Goal: Information Seeking & Learning: Check status

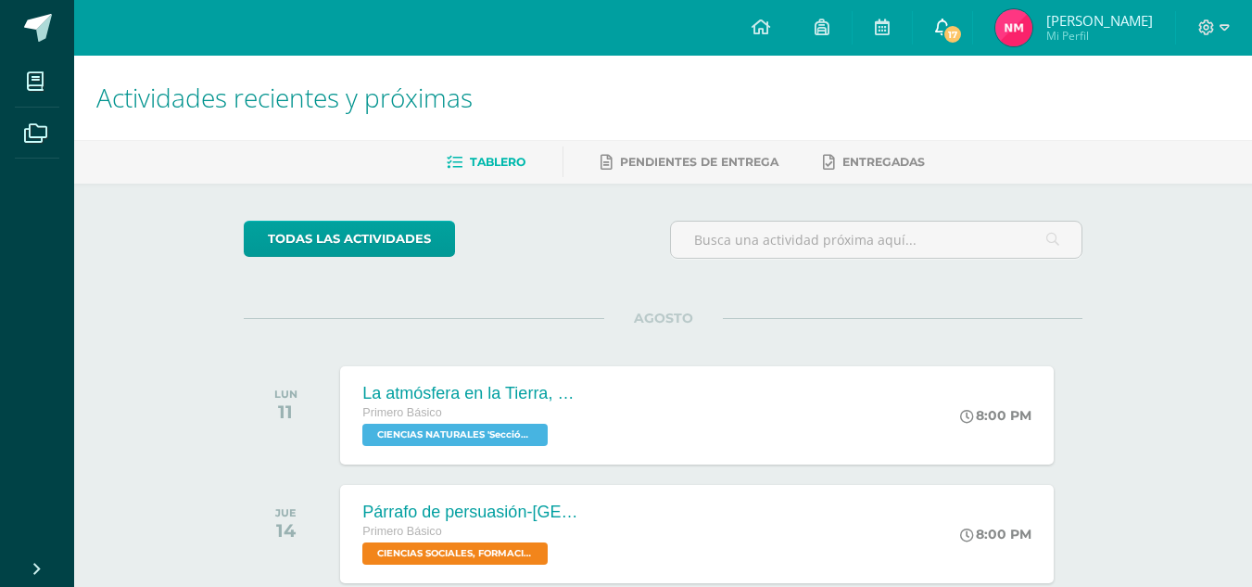
click at [944, 31] on span "17" at bounding box center [953, 34] width 20 height 20
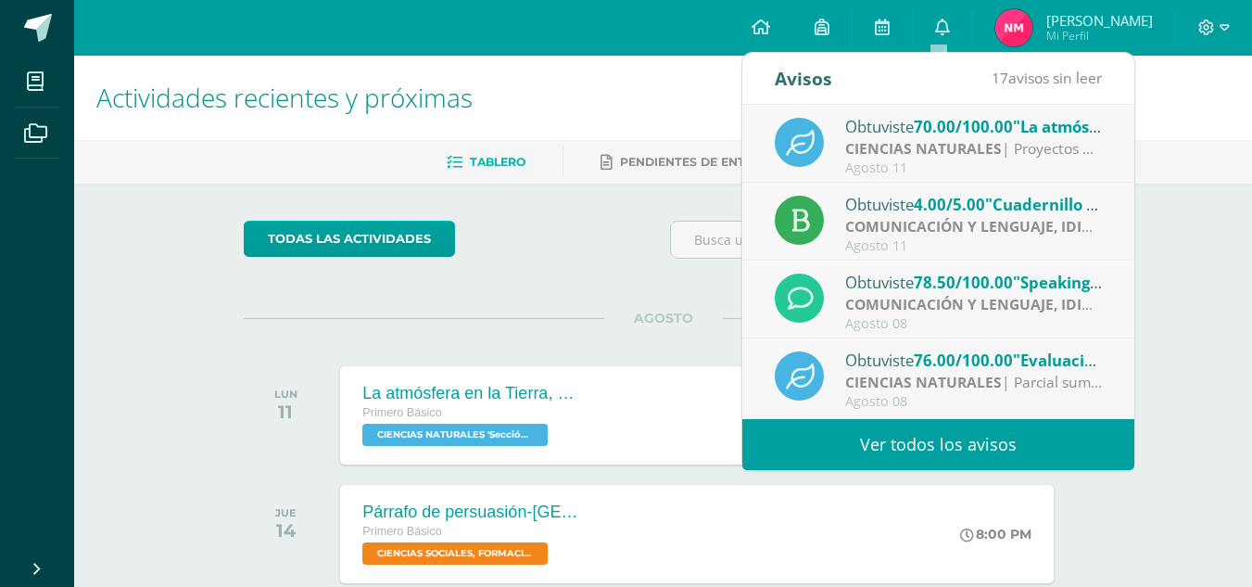
click at [1000, 230] on strong "COMUNICACIÓN Y LENGUAJE, IDIOMA ESPAÑOL" at bounding box center [1016, 226] width 343 height 20
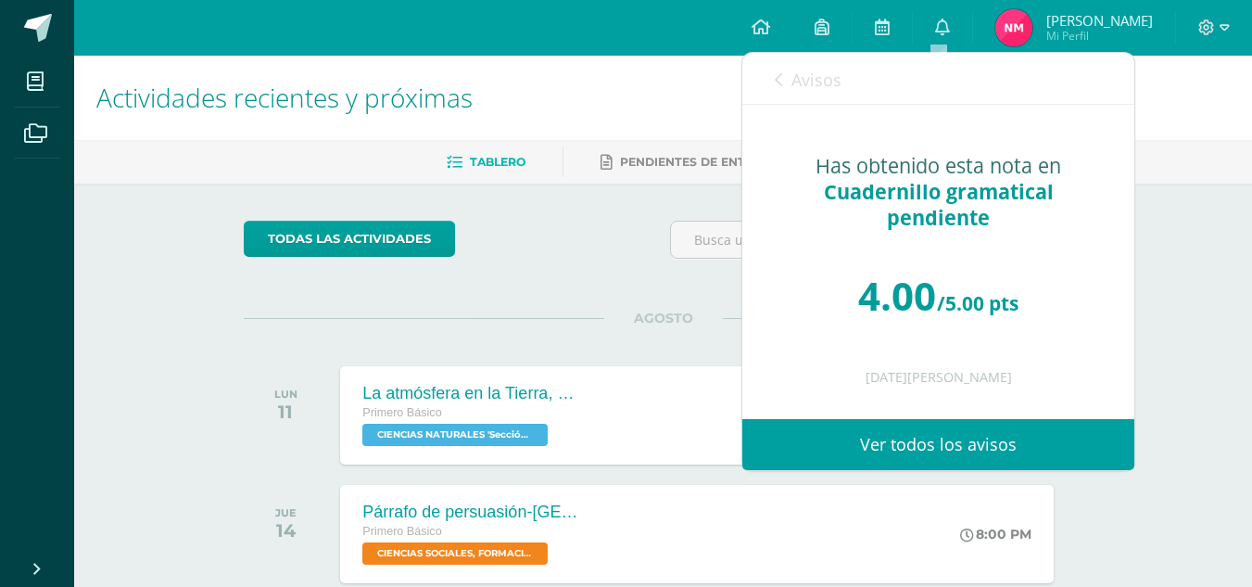
click at [771, 67] on div "Avisos 16 avisos sin leer Avisos" at bounding box center [938, 79] width 392 height 52
click at [779, 85] on icon at bounding box center [778, 79] width 7 height 15
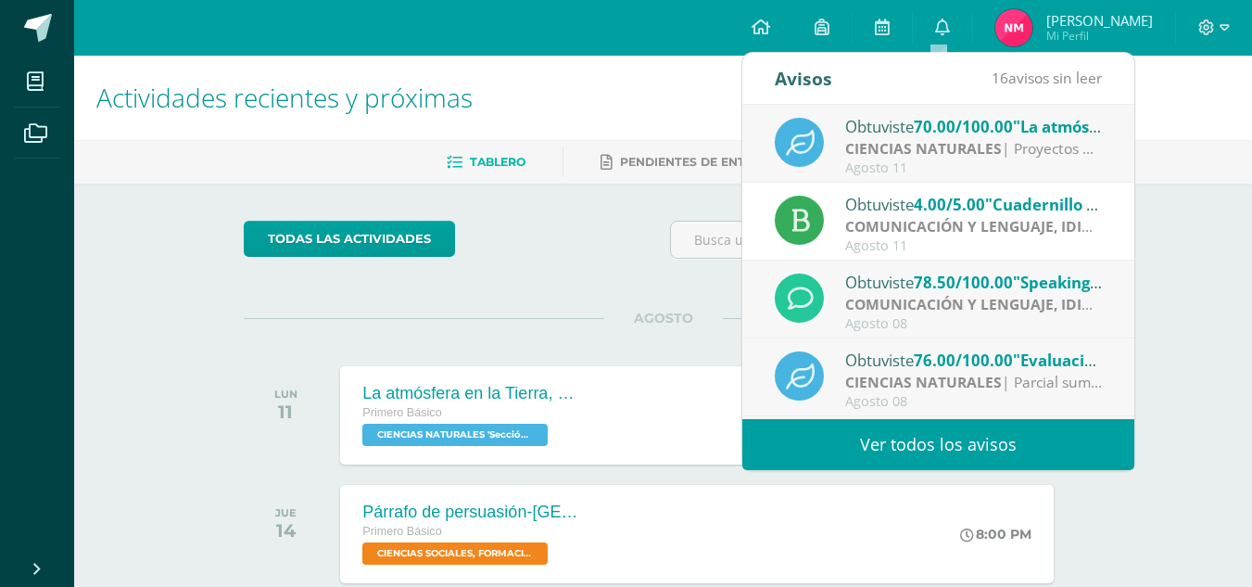
click at [951, 132] on span "70.00/100.00" at bounding box center [963, 126] width 99 height 21
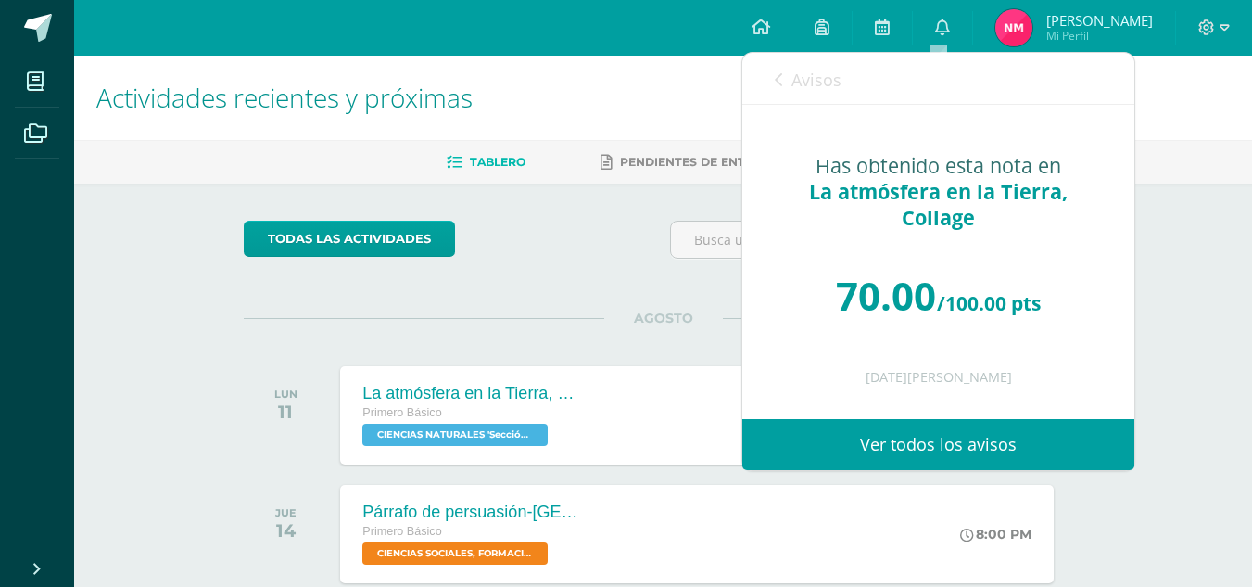
click at [780, 75] on link "Avisos" at bounding box center [808, 79] width 67 height 53
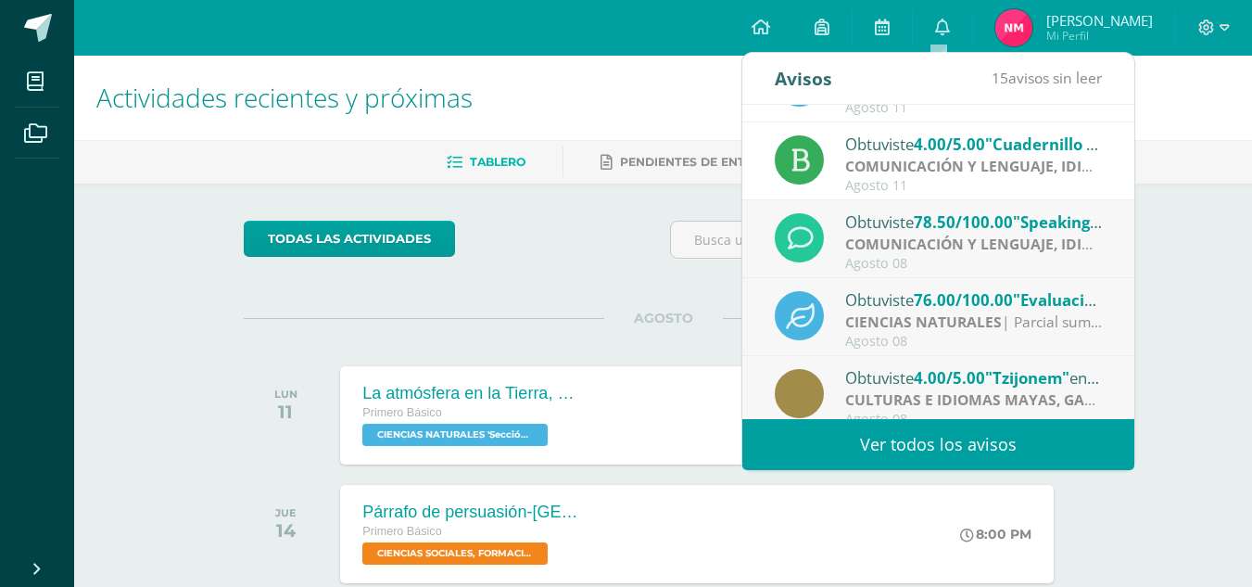
scroll to position [93, 0]
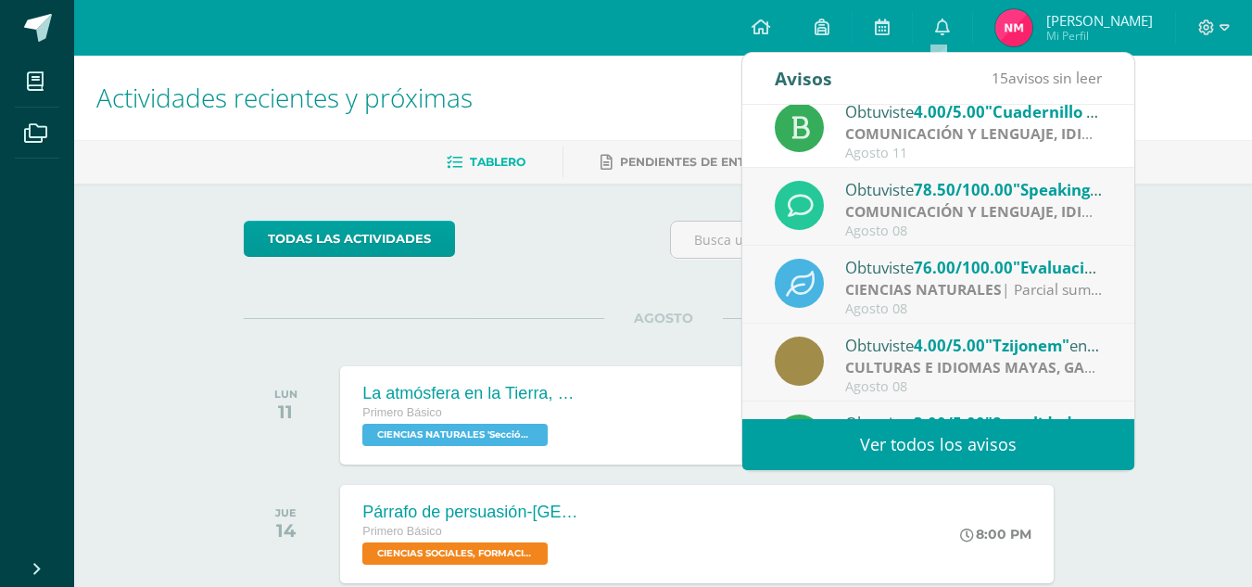
click at [932, 197] on span "78.50/100.00" at bounding box center [963, 189] width 99 height 21
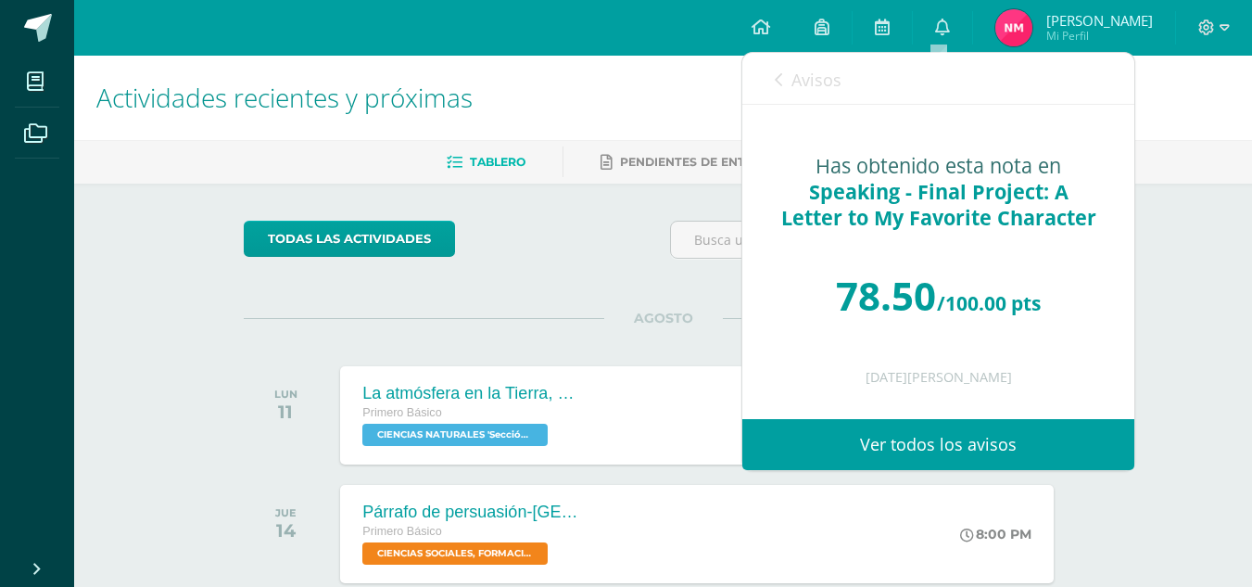
click at [772, 73] on div "Avisos 14 avisos sin leer Avisos" at bounding box center [938, 79] width 392 height 52
click at [776, 83] on icon at bounding box center [778, 79] width 7 height 15
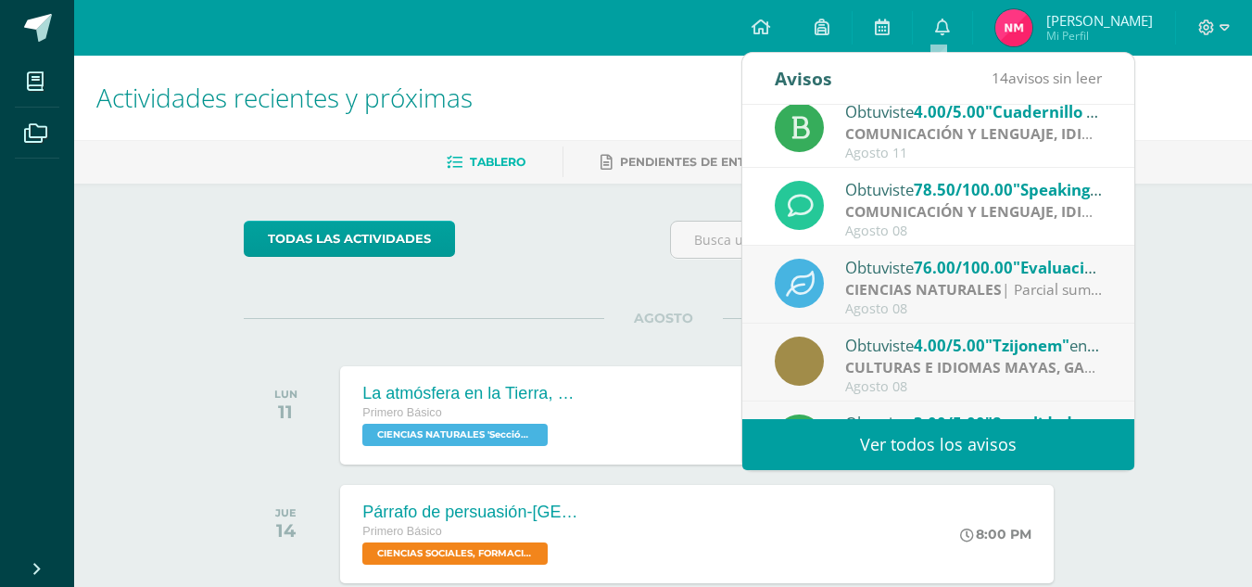
scroll to position [185, 0]
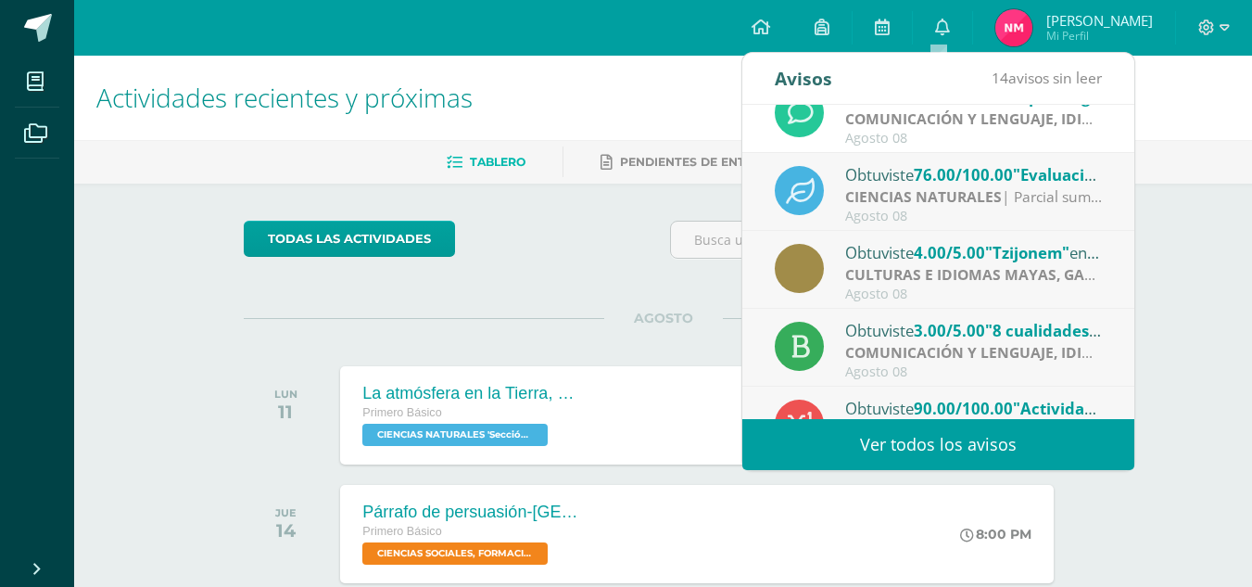
click at [906, 199] on strong "CIENCIAS NATURALES" at bounding box center [923, 196] width 157 height 20
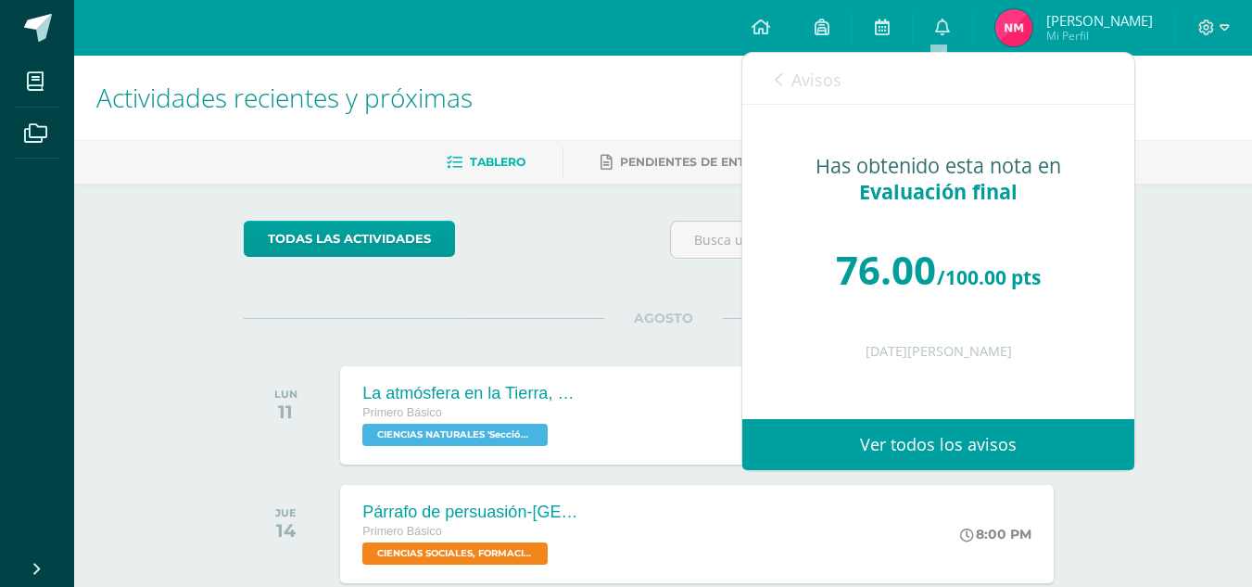
click at [766, 75] on div "Avisos 13 avisos sin leer Avisos" at bounding box center [938, 79] width 392 height 52
click at [790, 84] on link "Avisos" at bounding box center [808, 79] width 67 height 53
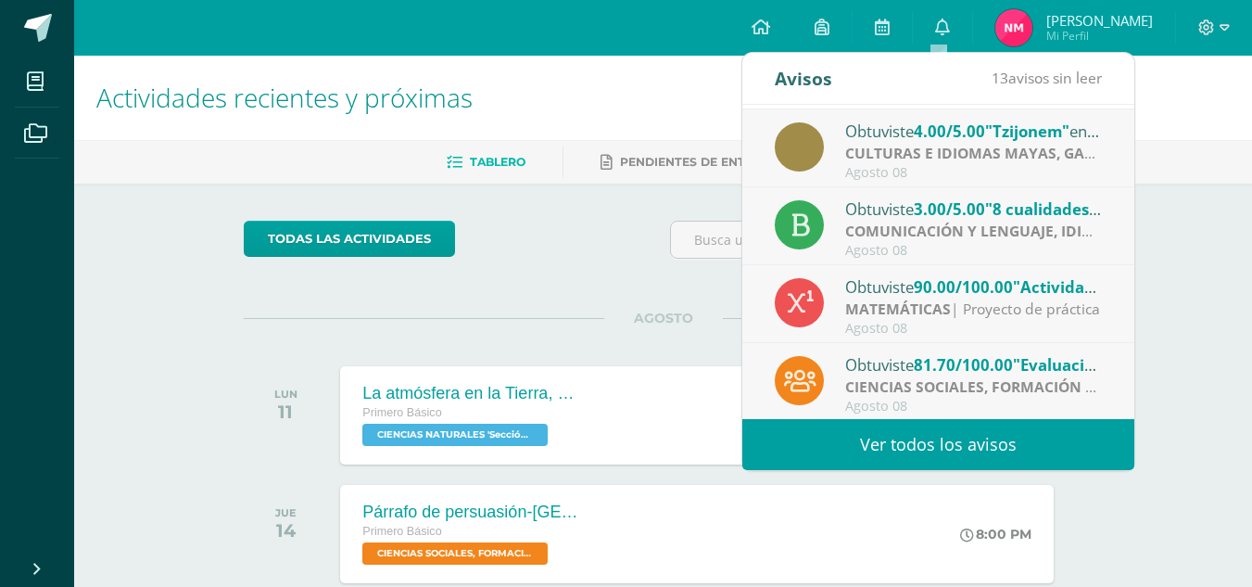
scroll to position [309, 0]
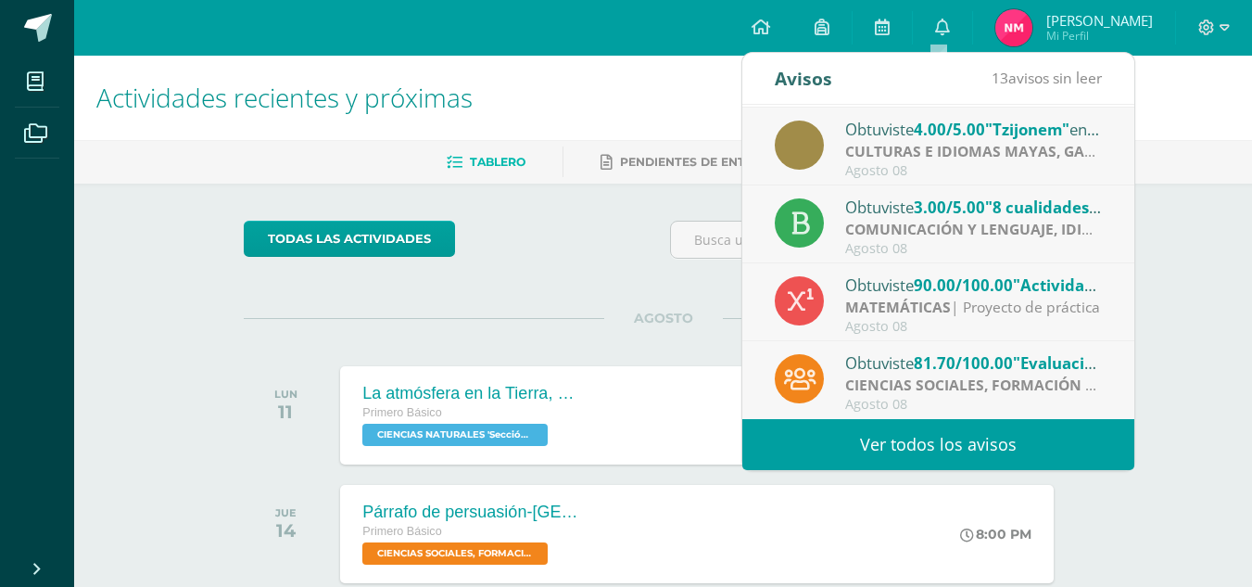
click at [918, 147] on strong "CULTURAS E IDIOMAS MAYAS, GARÍFUNA O XINCA" at bounding box center [1024, 151] width 359 height 20
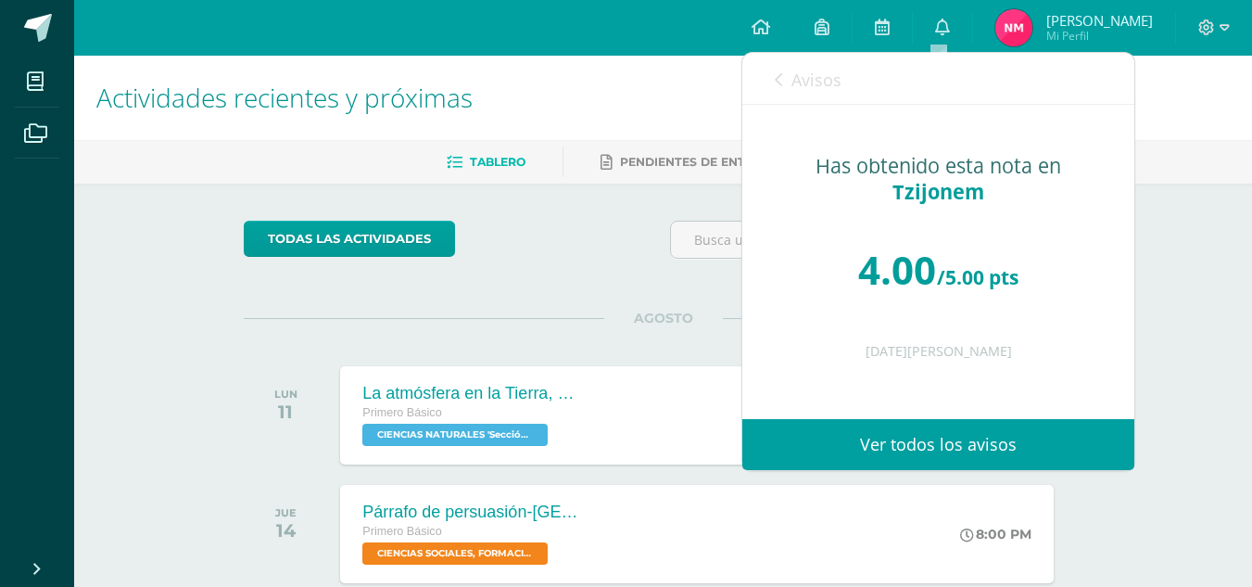
click at [777, 76] on icon at bounding box center [778, 79] width 7 height 15
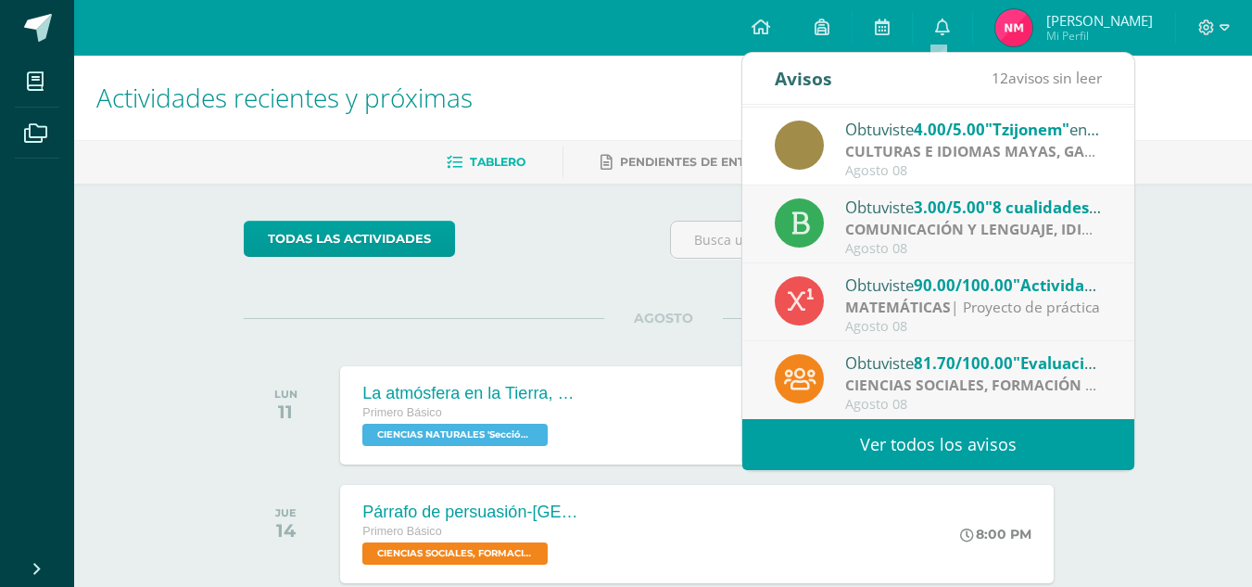
scroll to position [93, 0]
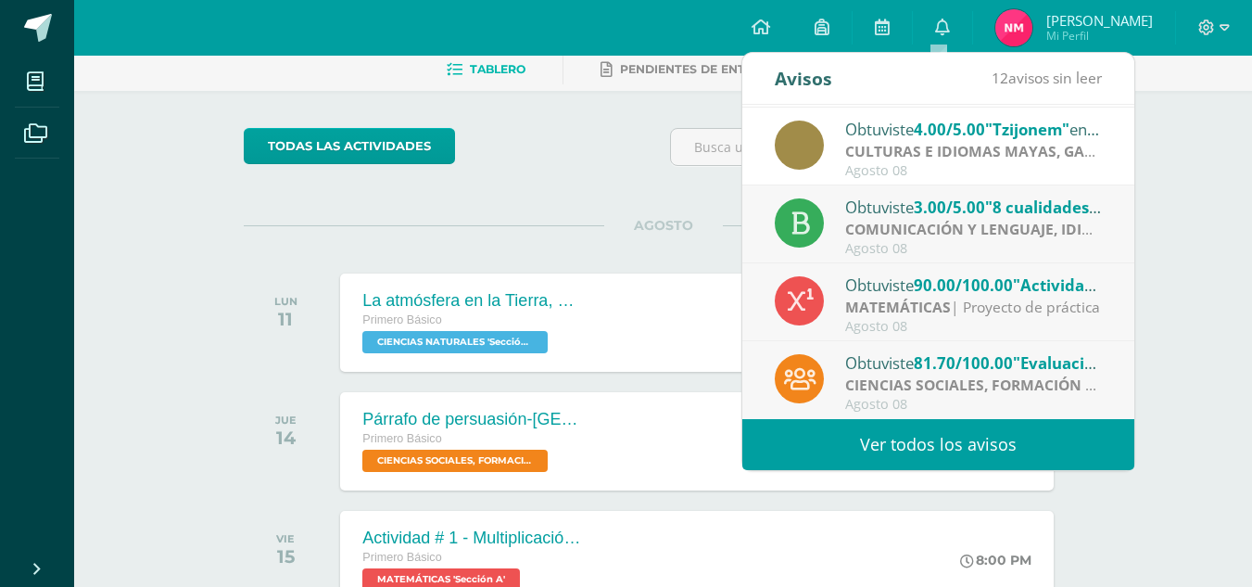
click at [865, 217] on div "Obtuviste 3.00/5.00 "8 cualidades de una persona resiliente" en COMUNICACIÓN Y …" at bounding box center [974, 207] width 258 height 24
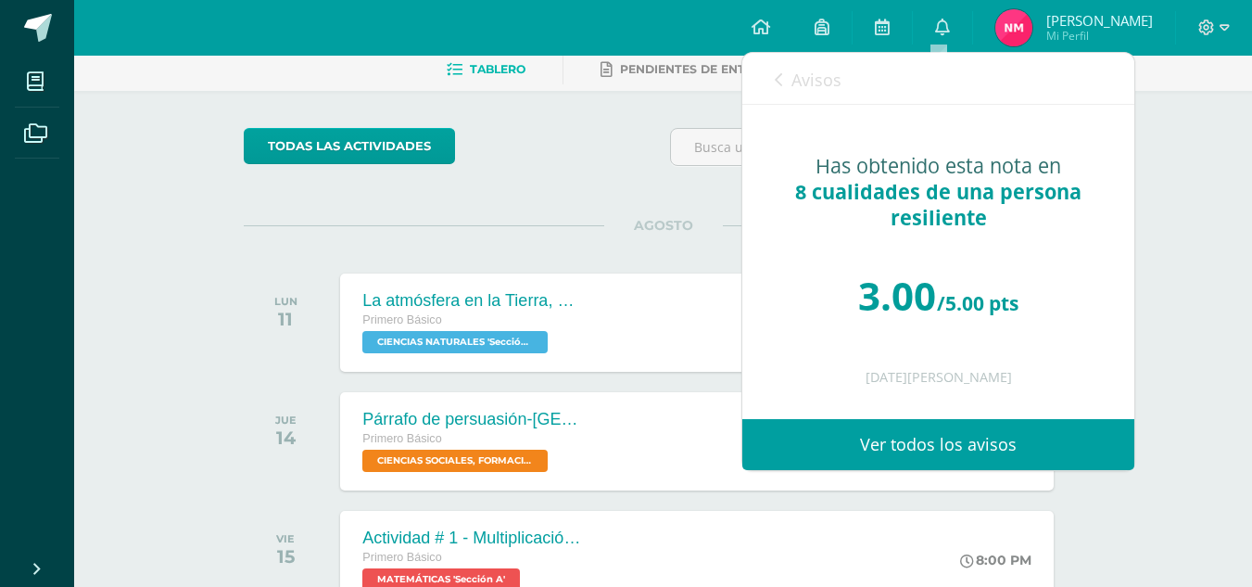
click at [784, 78] on link "Avisos" at bounding box center [808, 79] width 67 height 53
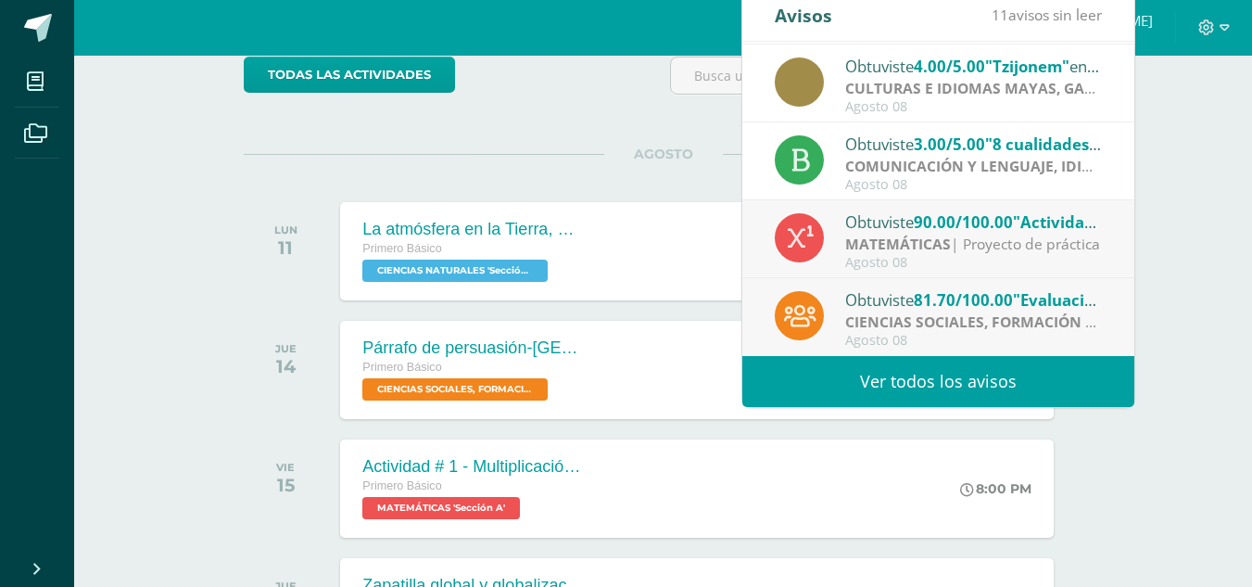
scroll to position [185, 0]
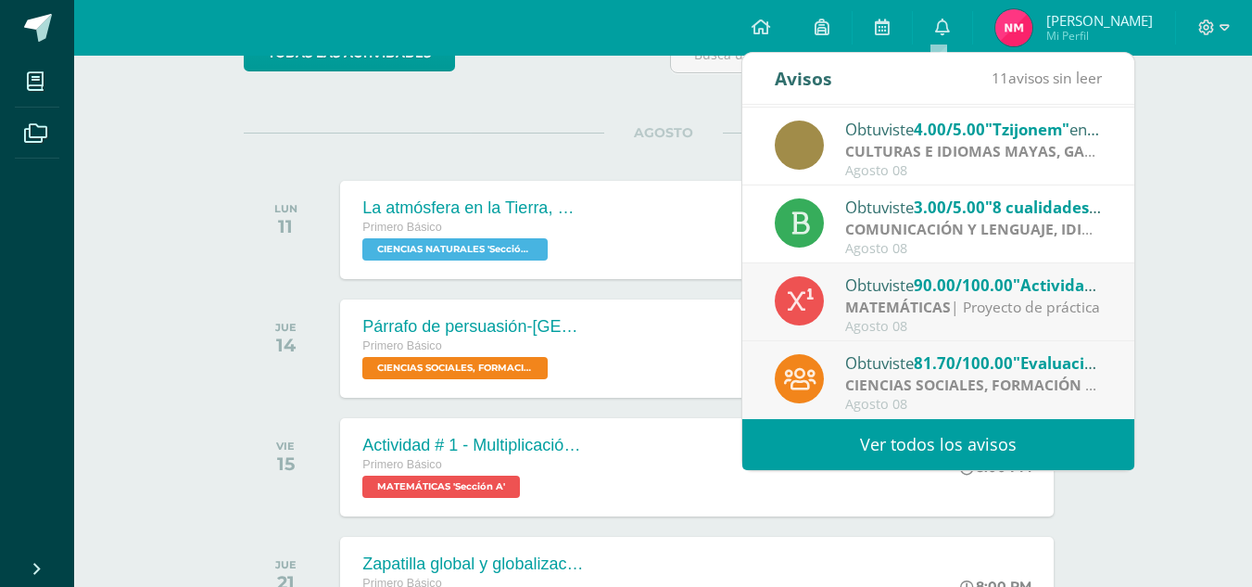
click at [929, 300] on strong "MATEMÁTICAS" at bounding box center [898, 307] width 106 height 20
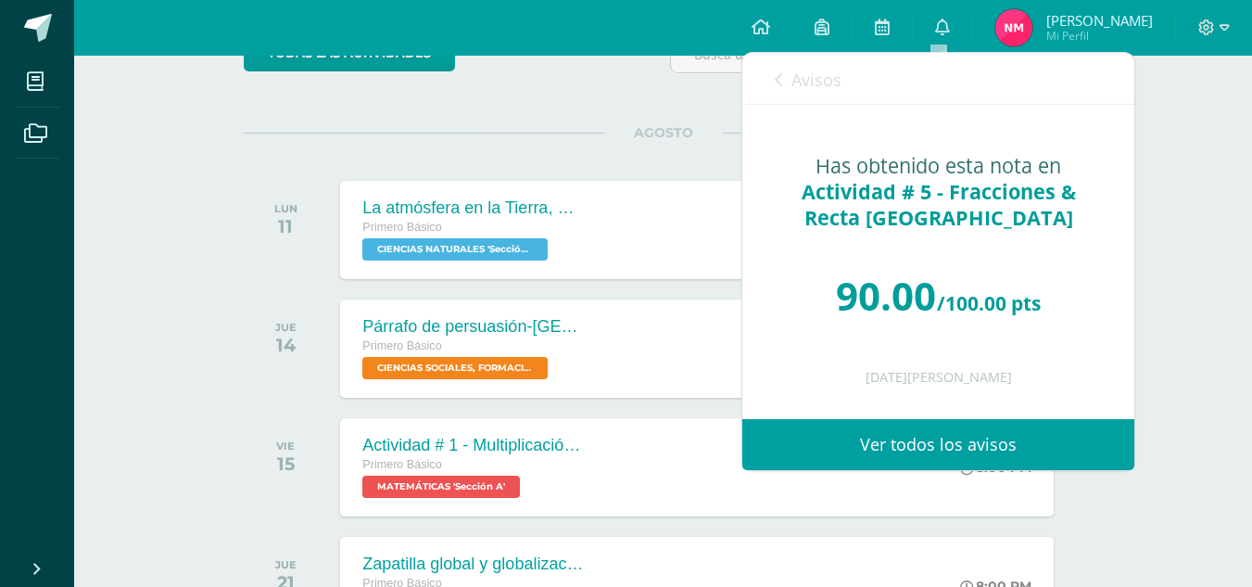
click at [775, 72] on icon at bounding box center [778, 79] width 7 height 15
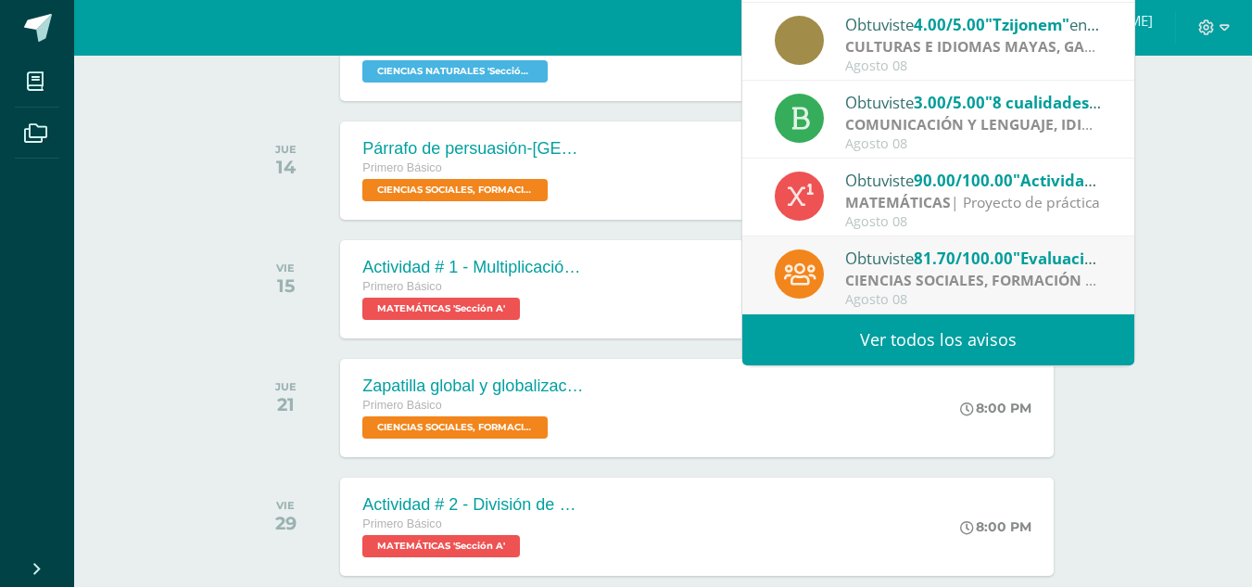
scroll to position [371, 0]
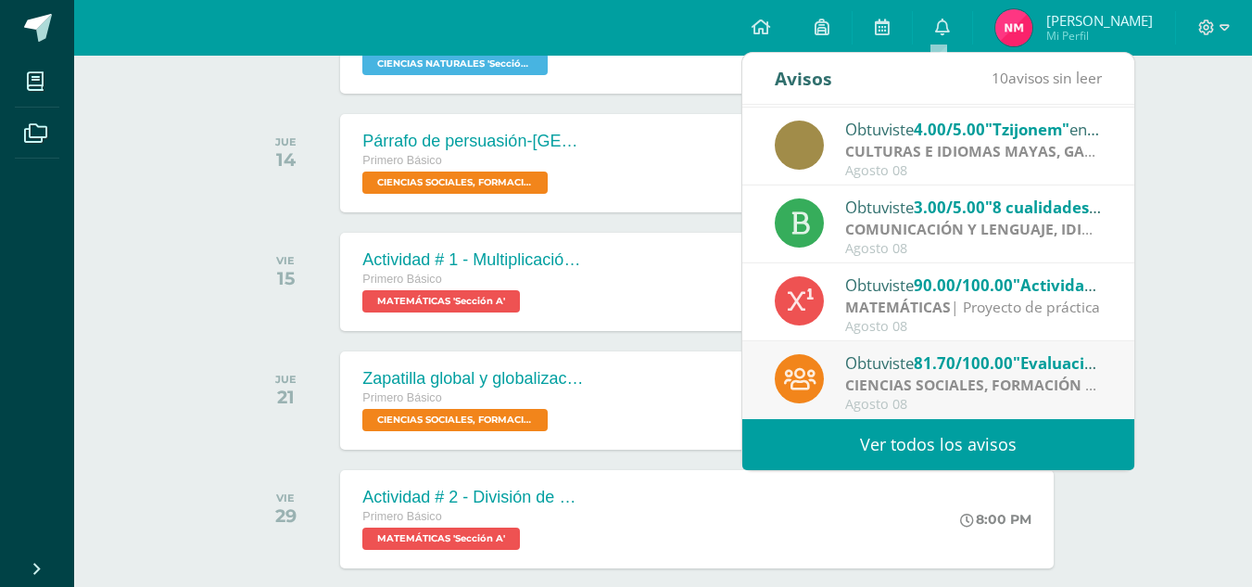
click at [973, 374] on strong "CIENCIAS SOCIALES, FORMACIÓN CIUDADANA E INTERCULTURALIDAD" at bounding box center [1095, 384] width 501 height 20
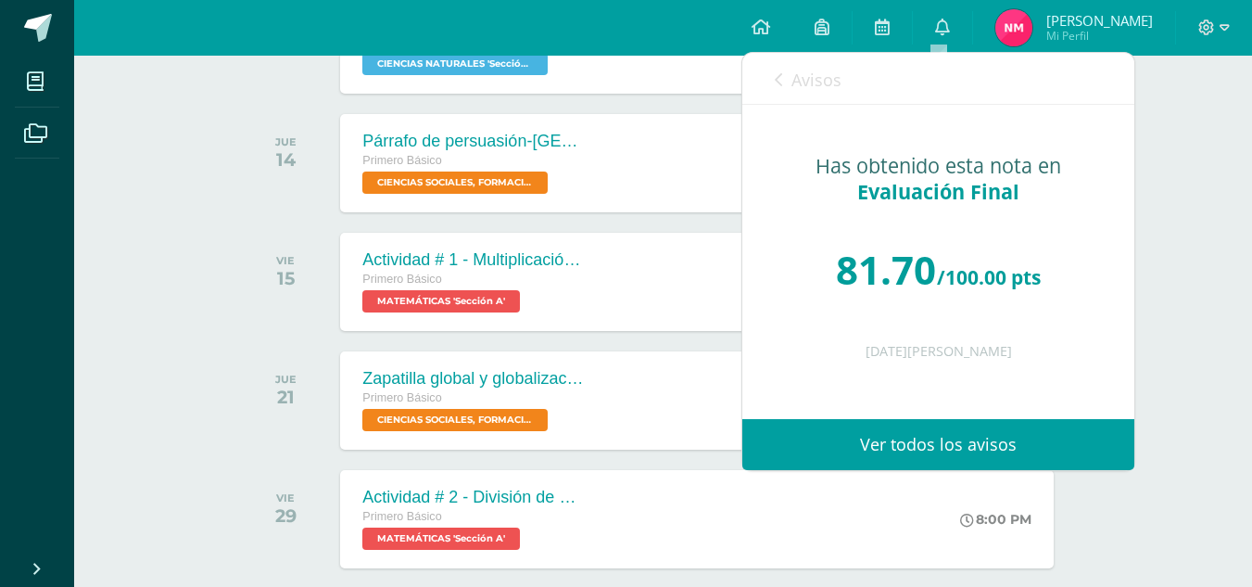
click at [773, 70] on div "Avisos 9 avisos sin leer Avisos" at bounding box center [938, 79] width 392 height 52
click at [771, 82] on div "Avisos 9 avisos sin leer Avisos" at bounding box center [938, 79] width 392 height 52
click at [771, 72] on div "Avisos 9 avisos sin leer Avisos" at bounding box center [938, 79] width 392 height 52
click at [783, 79] on link "Avisos" at bounding box center [808, 79] width 67 height 53
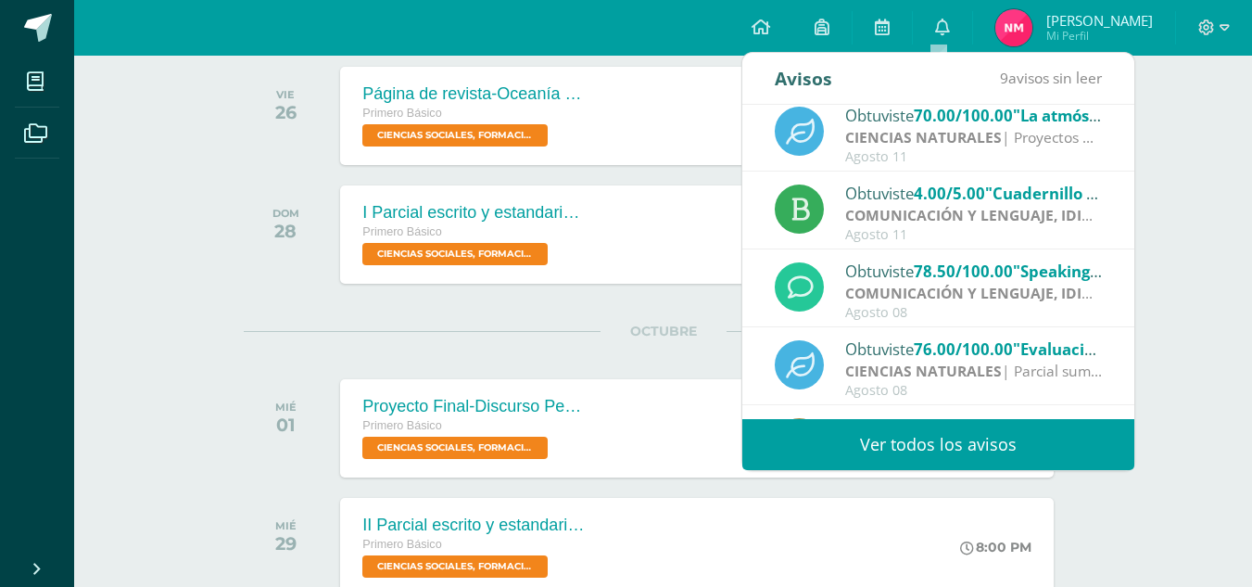
scroll to position [0, 0]
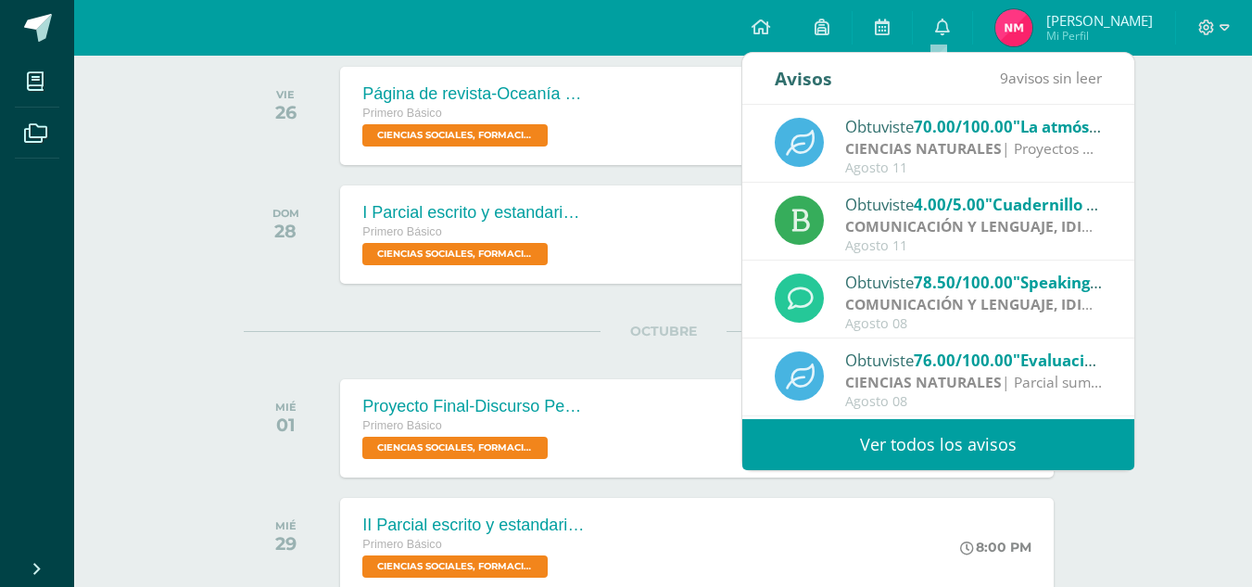
click at [927, 433] on link "Ver todos los avisos" at bounding box center [938, 444] width 392 height 51
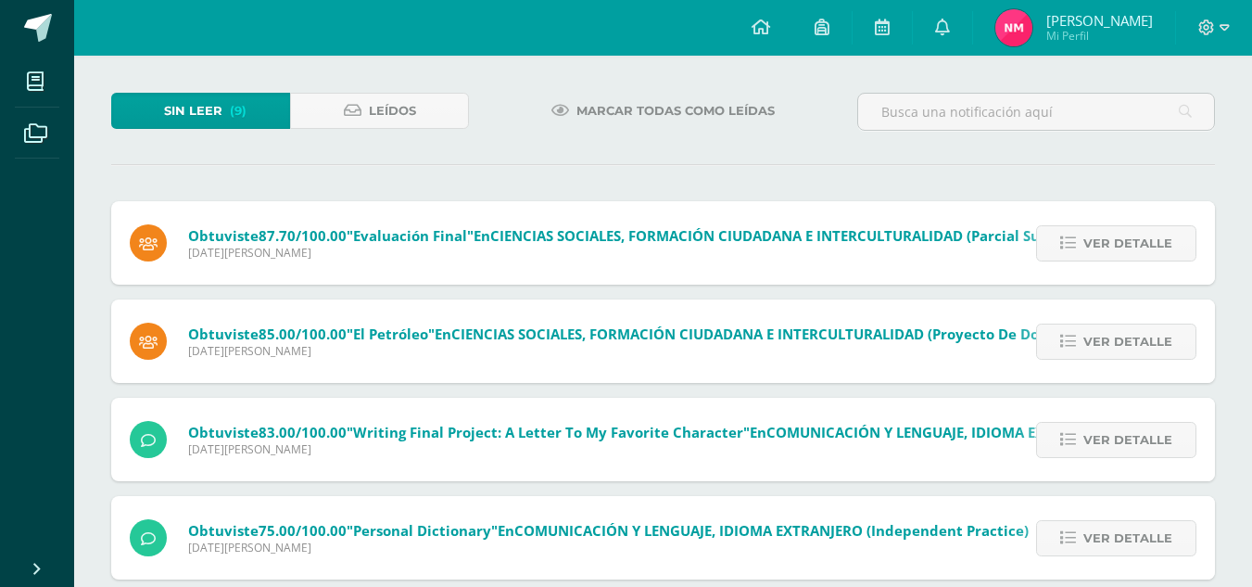
scroll to position [49, 0]
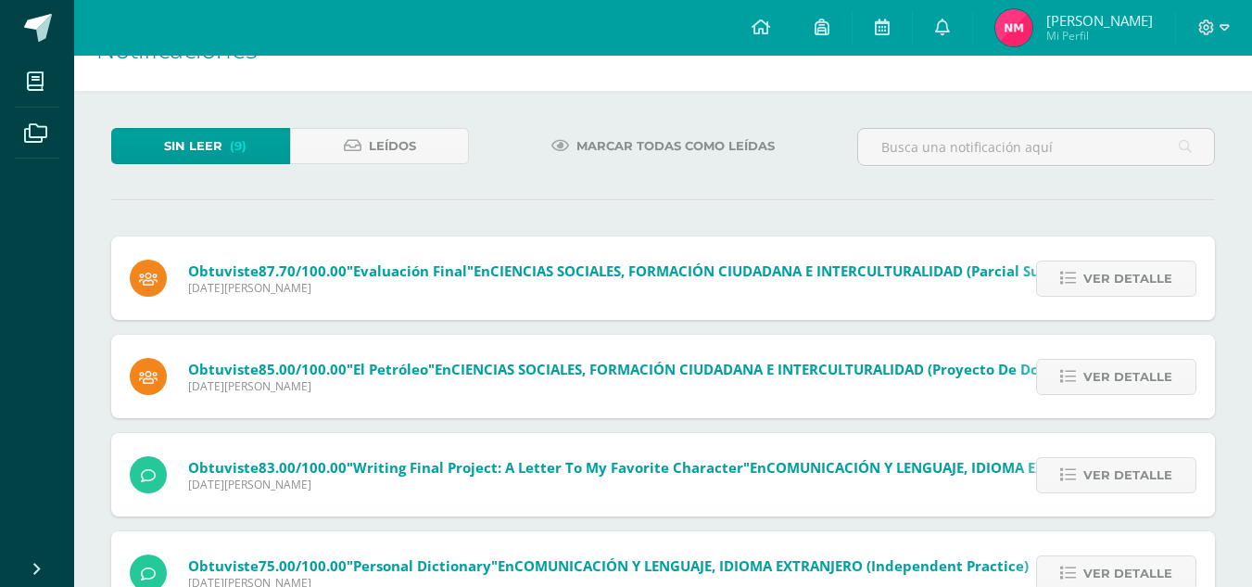
click at [1009, 22] on img at bounding box center [1014, 27] width 37 height 37
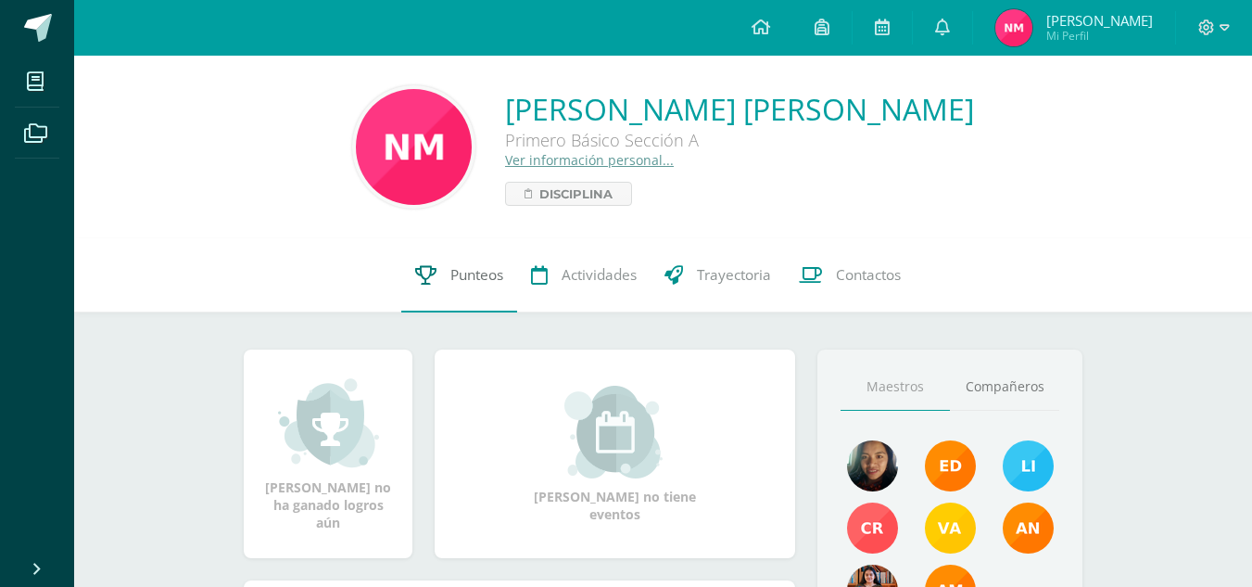
click at [420, 280] on icon at bounding box center [425, 274] width 21 height 19
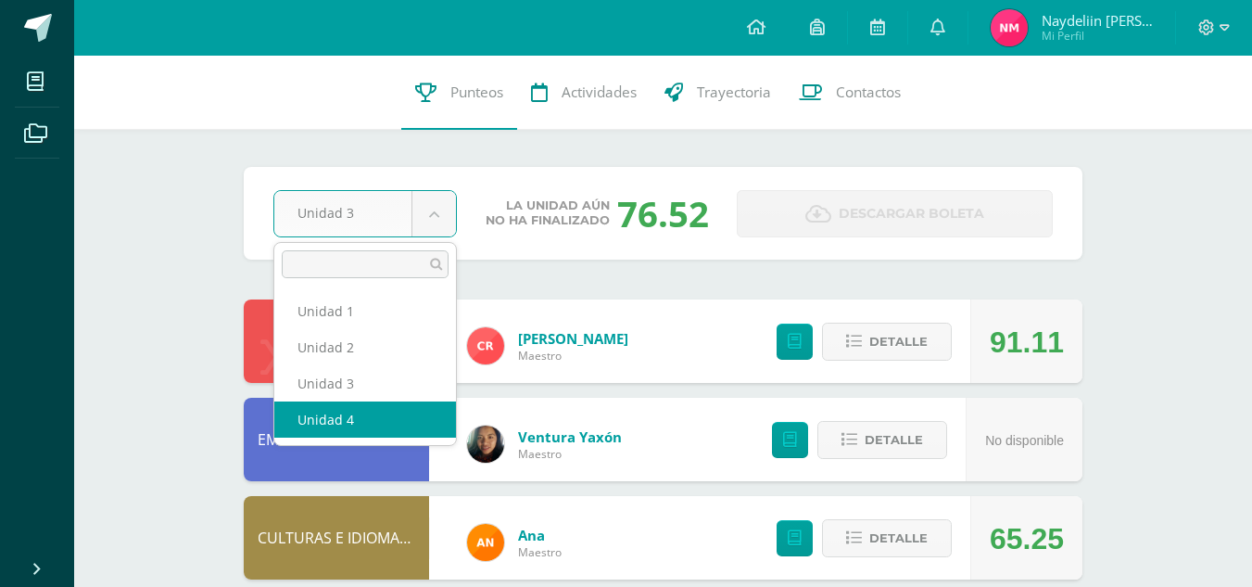
select select "Unidad 4"
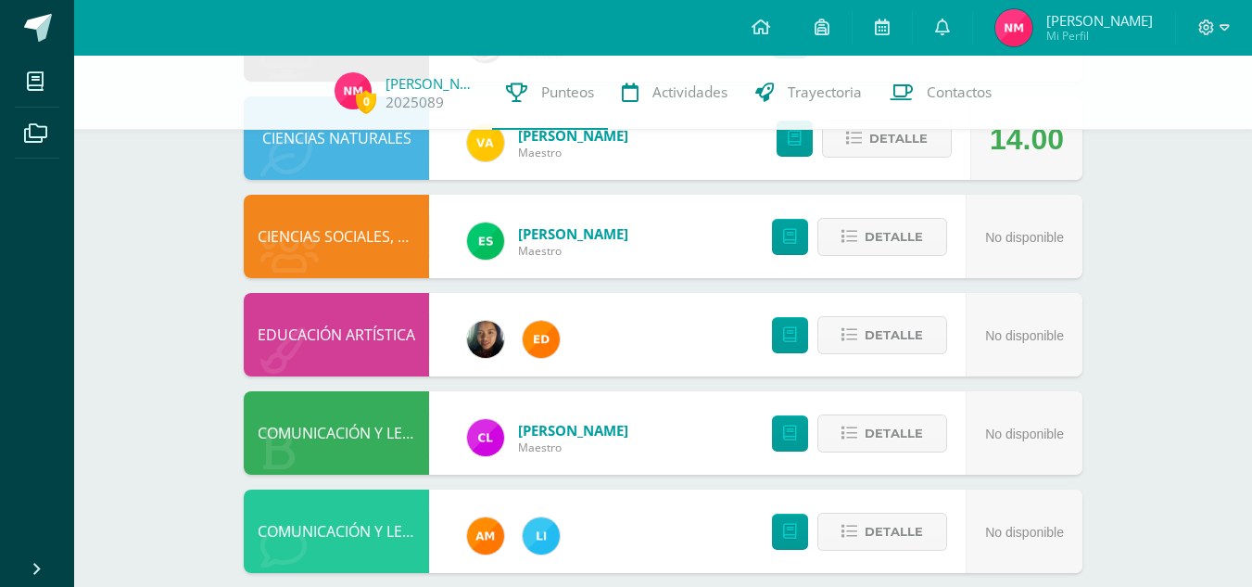
scroll to position [556, 0]
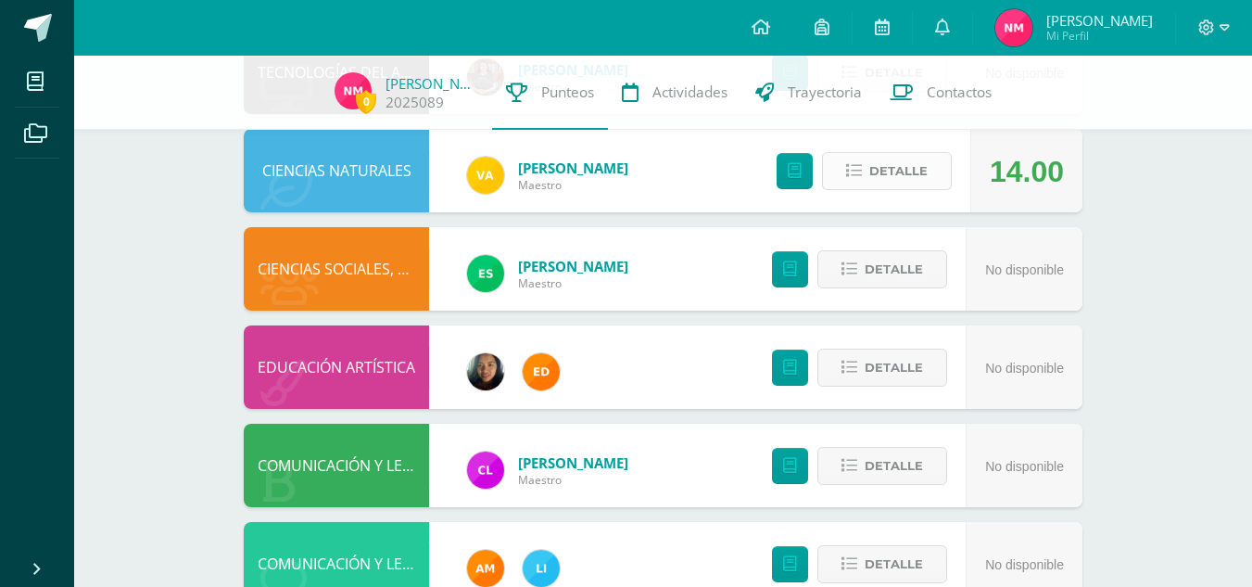
click at [916, 164] on span "Detalle" at bounding box center [898, 171] width 58 height 34
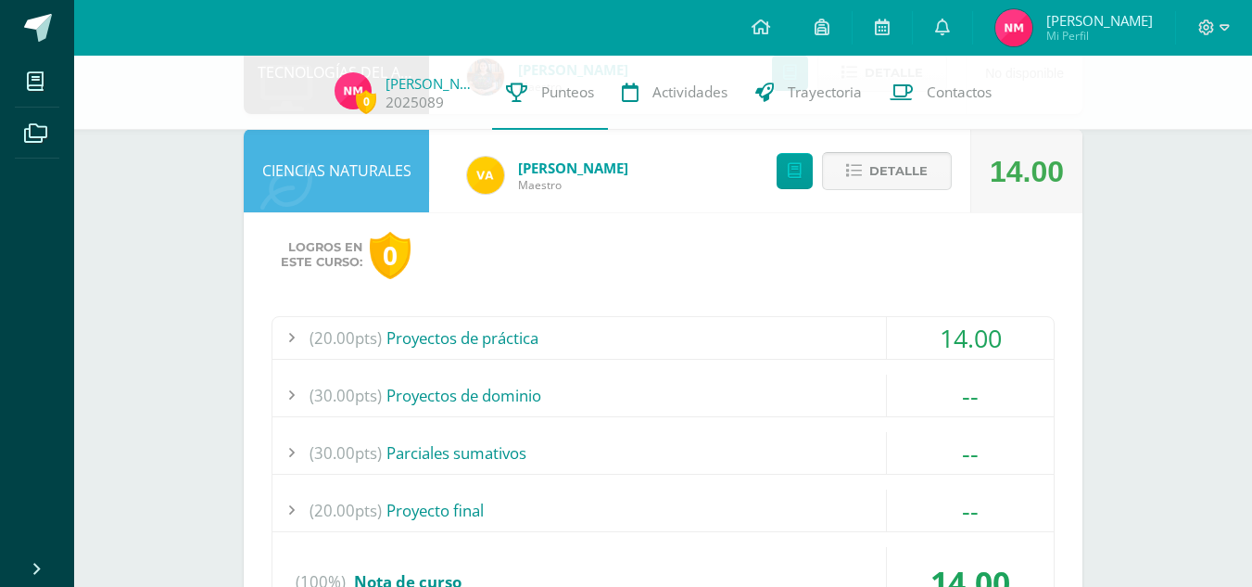
click at [841, 171] on button "Detalle" at bounding box center [887, 171] width 130 height 38
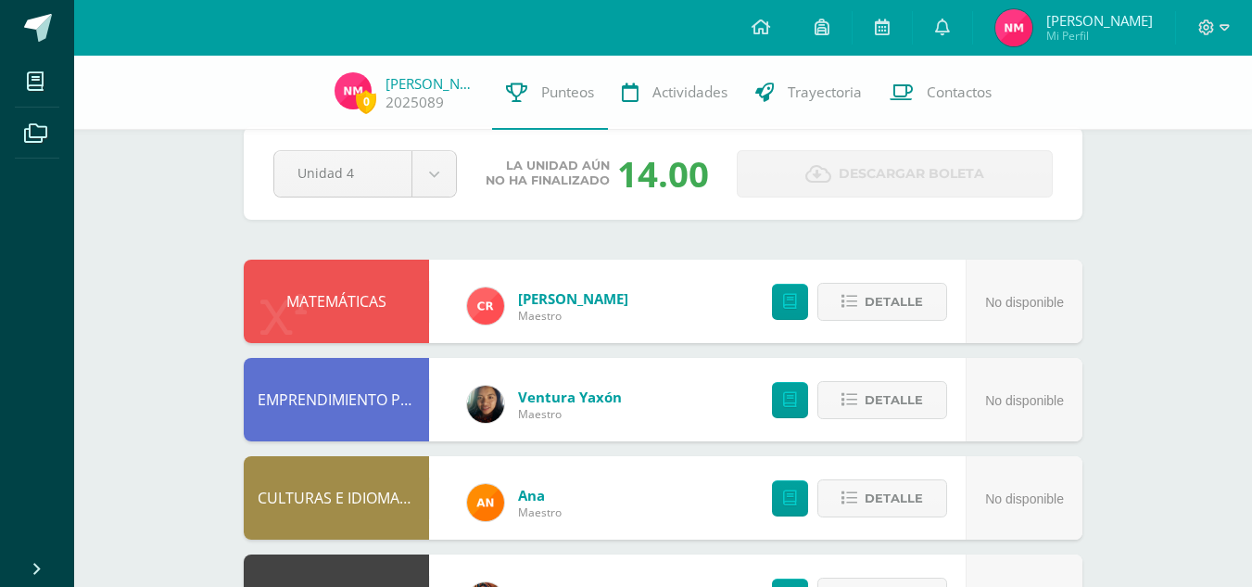
scroll to position [0, 0]
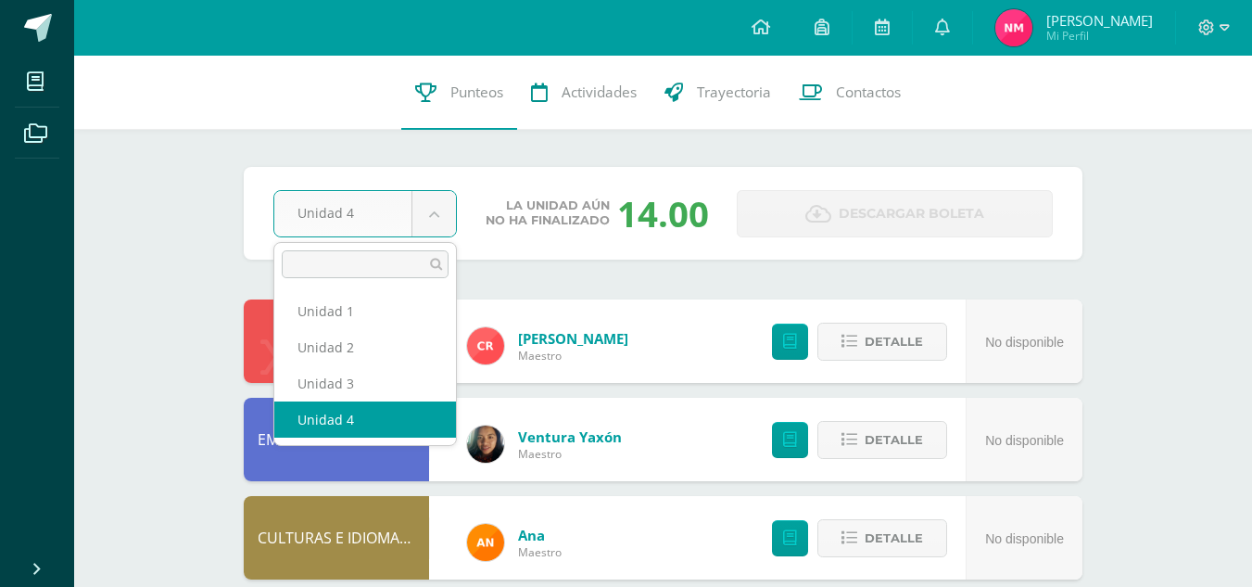
drag, startPoint x: 299, startPoint y: 213, endPoint x: 525, endPoint y: 295, distance: 239.6
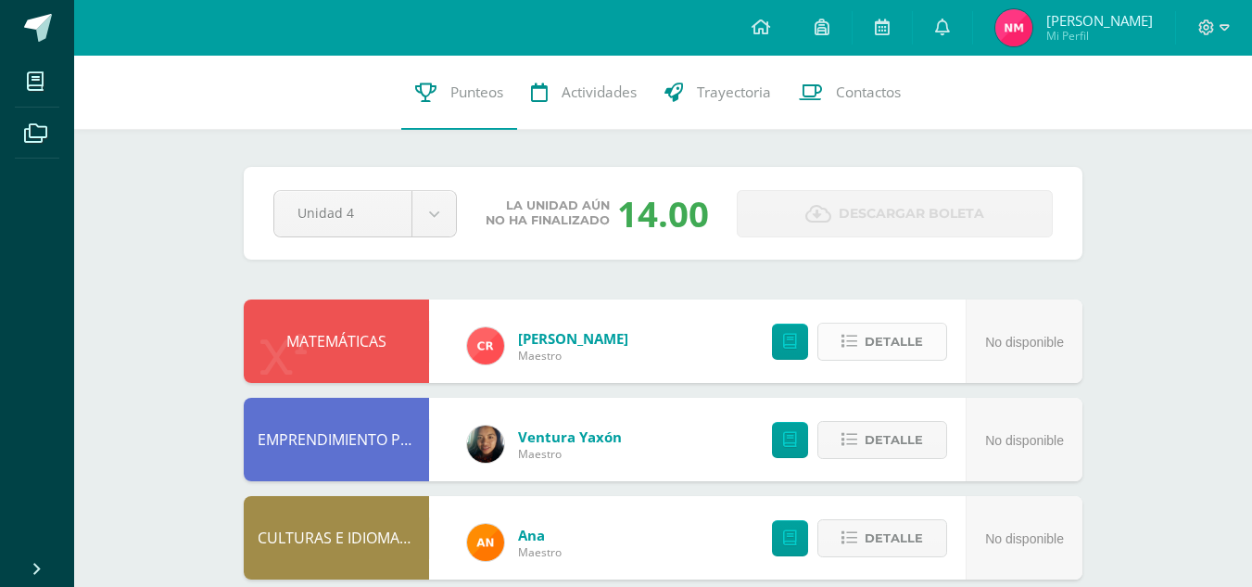
click at [899, 350] on span "Detalle" at bounding box center [894, 341] width 58 height 34
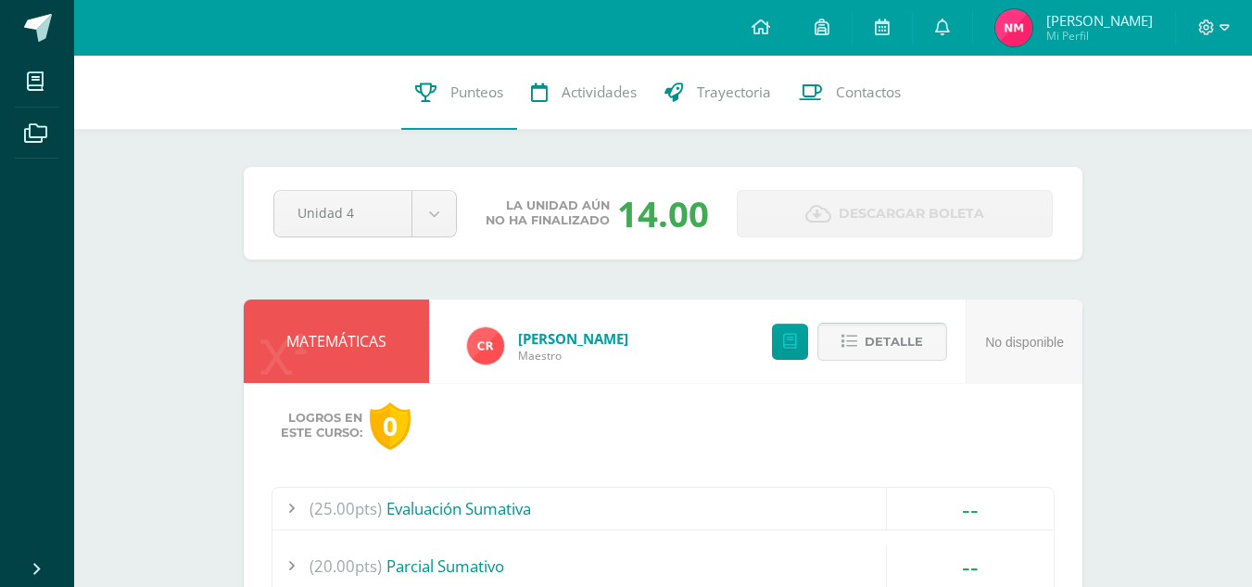
click at [869, 346] on span "Detalle" at bounding box center [894, 341] width 58 height 34
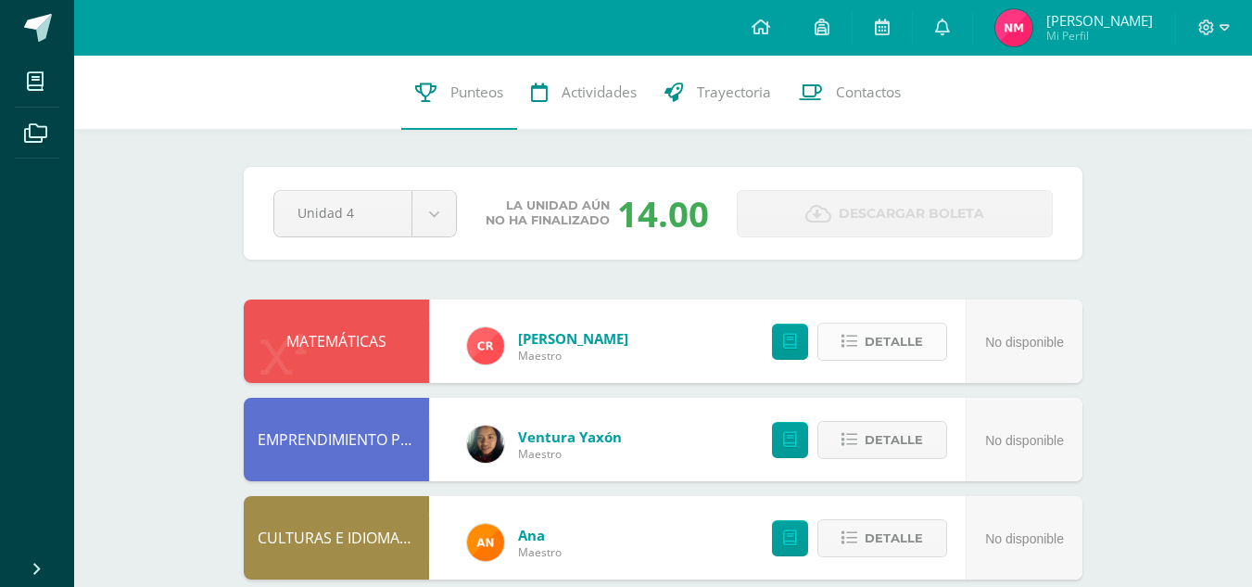
click at [869, 346] on span "Detalle" at bounding box center [894, 341] width 58 height 34
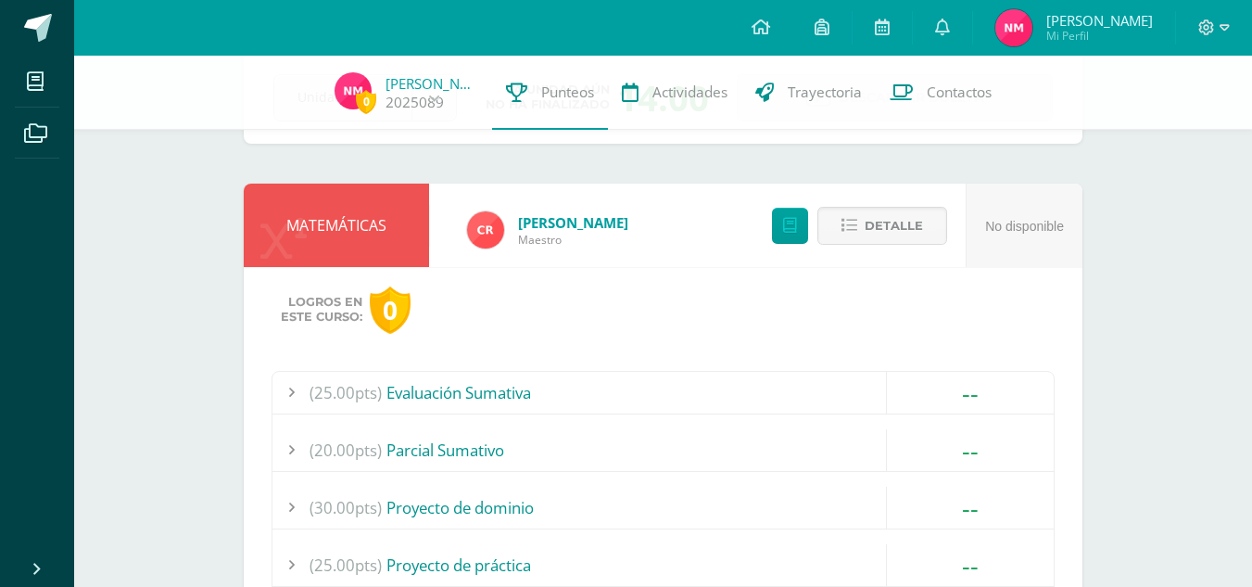
scroll to position [93, 0]
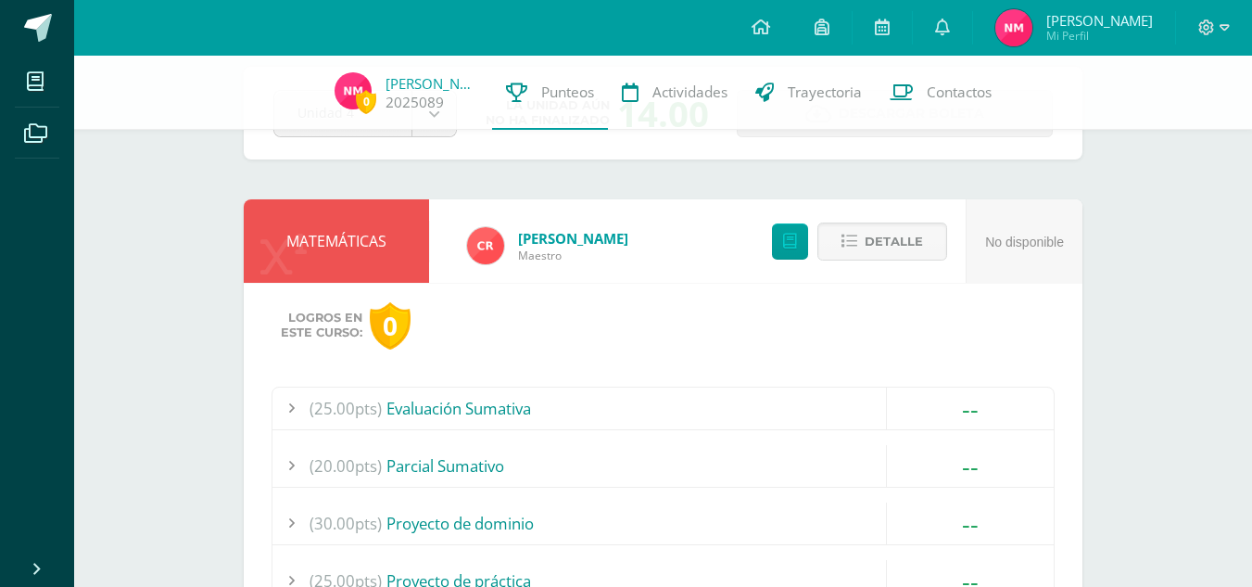
click at [678, 397] on div "(25.00pts) Evaluación Sumativa" at bounding box center [663, 408] width 781 height 42
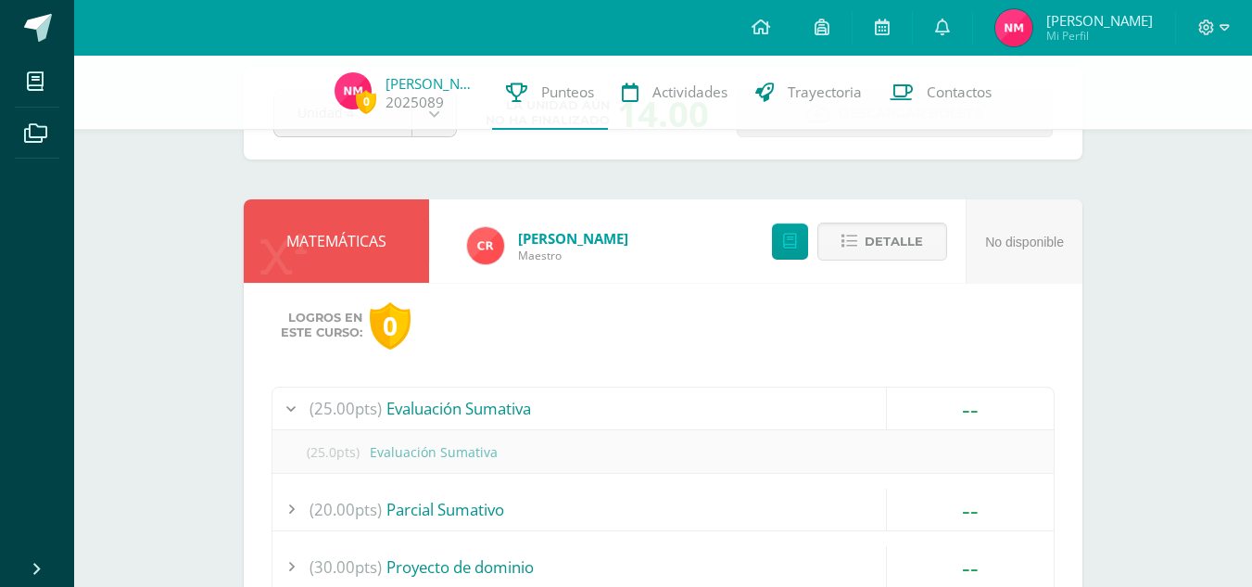
drag, startPoint x: 659, startPoint y: 415, endPoint x: 859, endPoint y: 361, distance: 207.6
click at [662, 410] on div "(25.00pts) Evaluación Sumativa" at bounding box center [663, 408] width 781 height 42
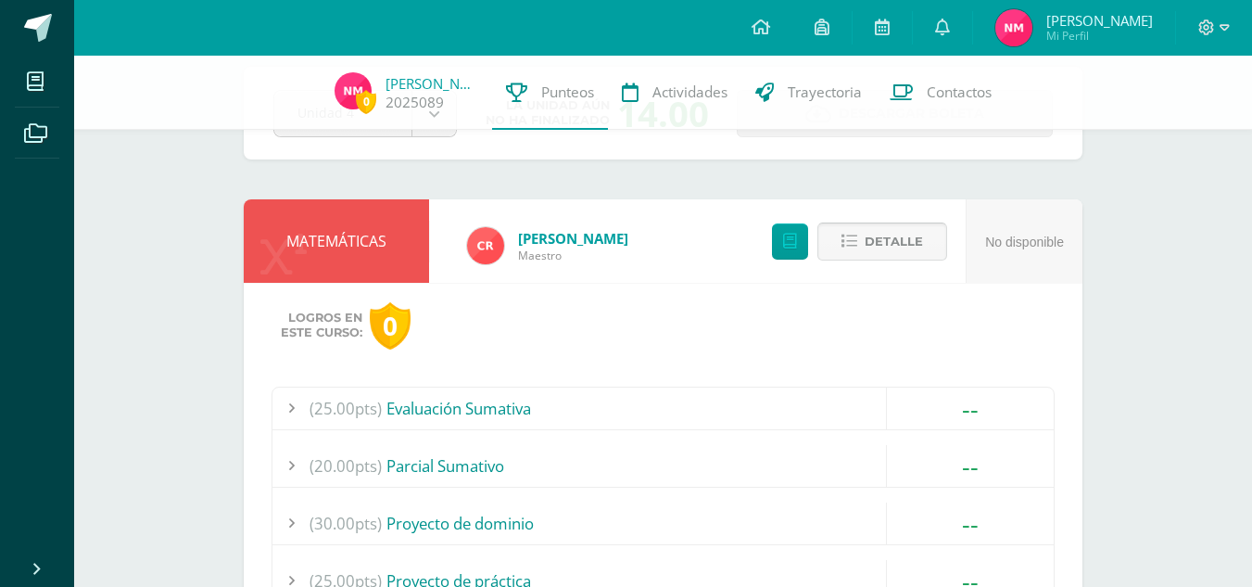
click at [928, 240] on button "Detalle" at bounding box center [883, 241] width 130 height 38
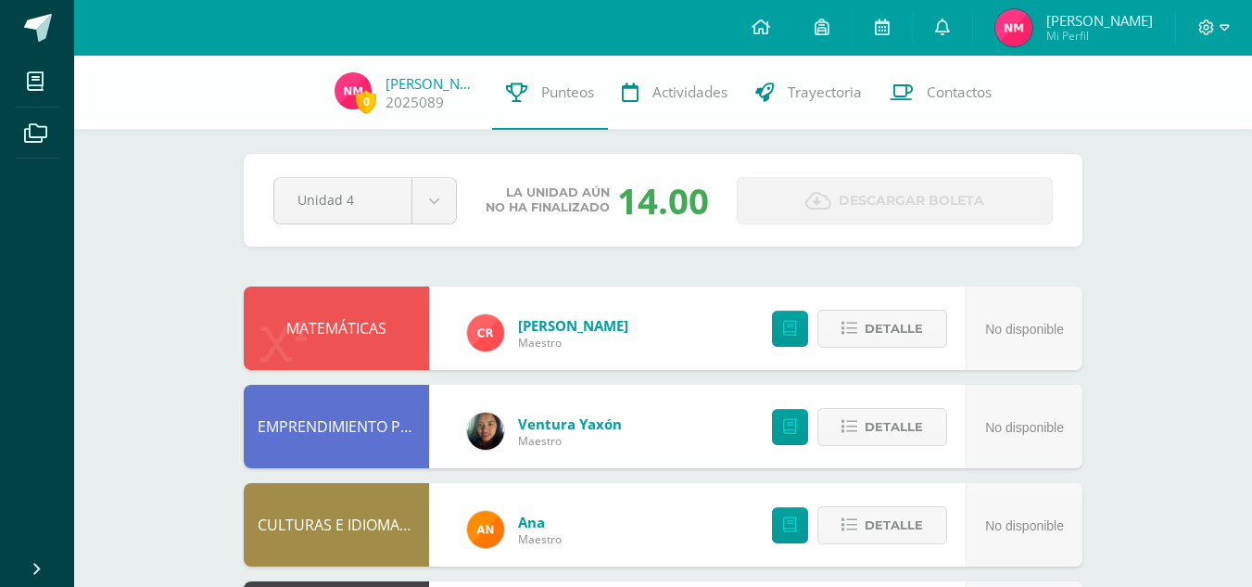
scroll to position [0, 0]
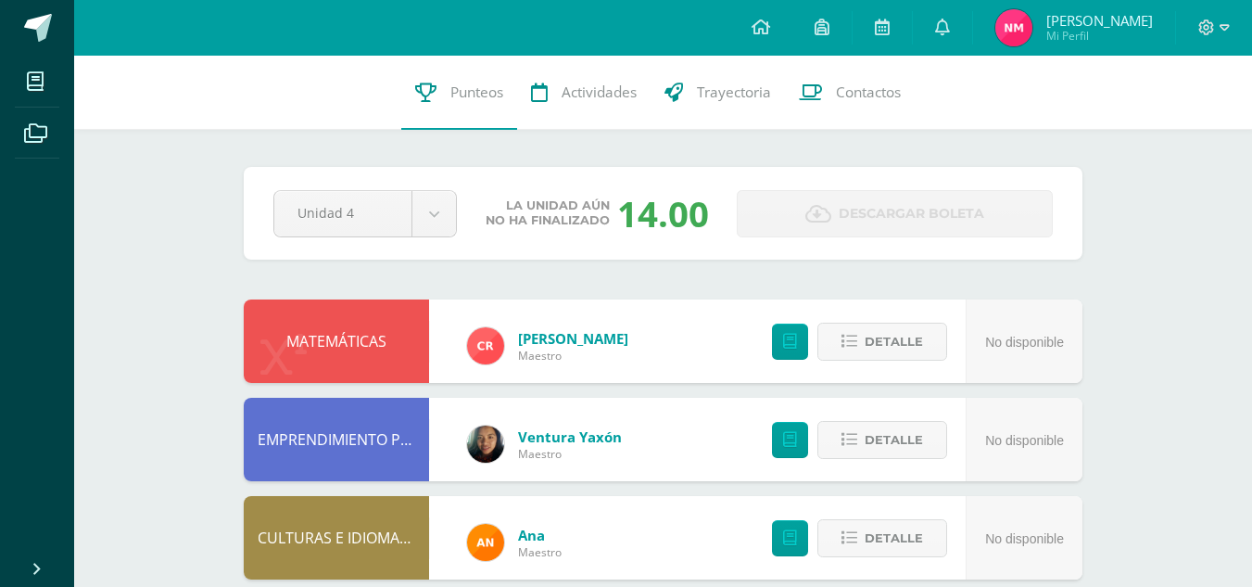
click at [1010, 19] on img at bounding box center [1014, 27] width 37 height 37
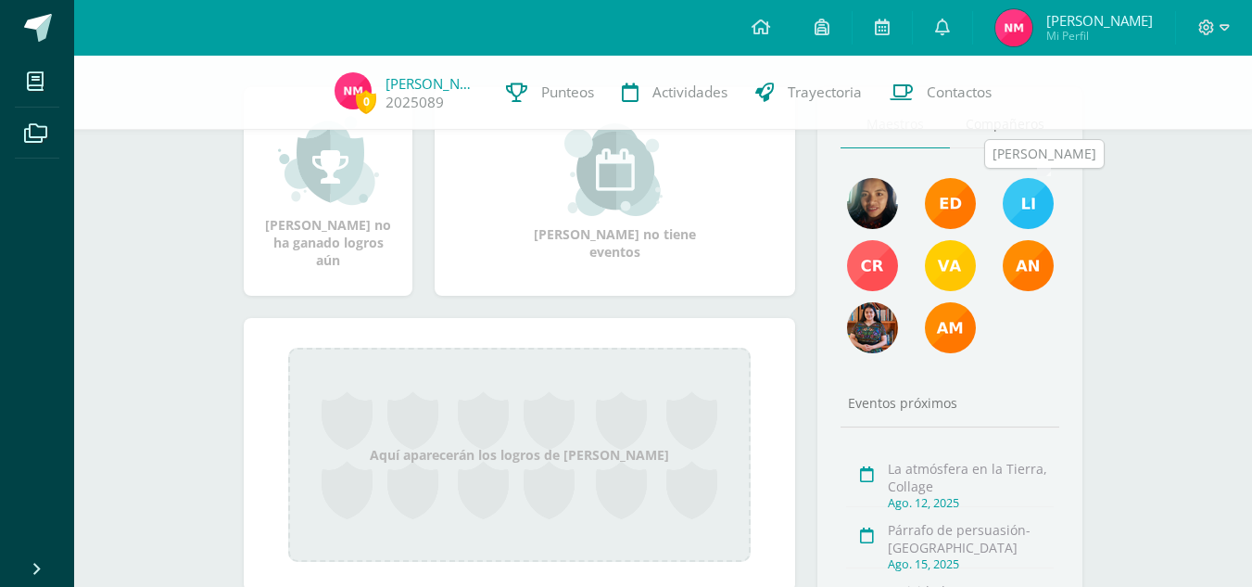
scroll to position [185, 0]
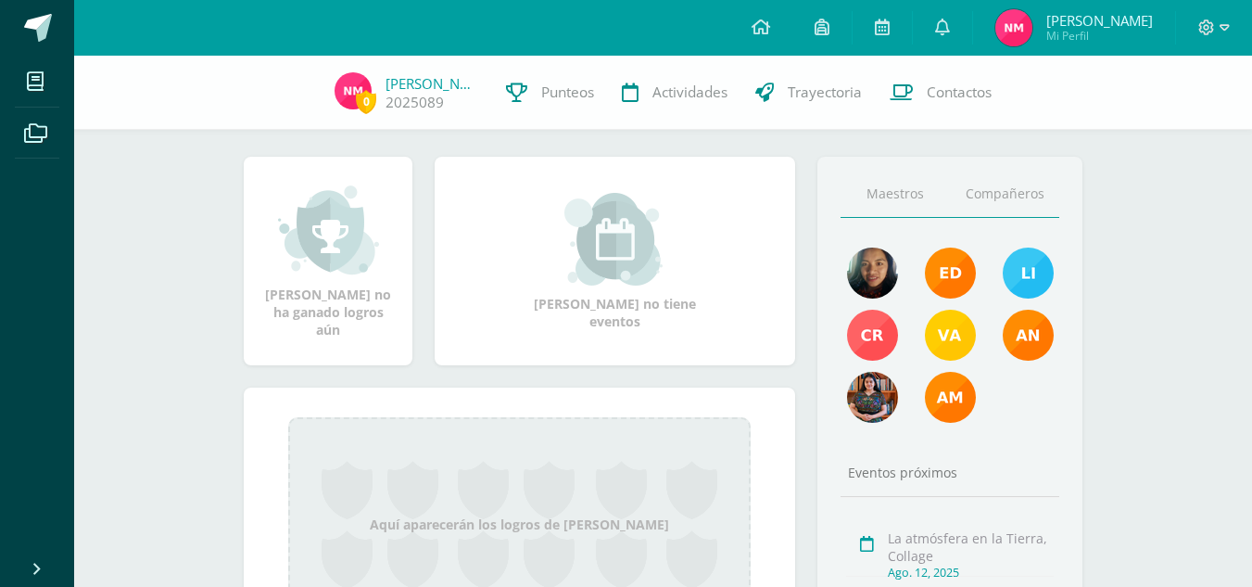
click at [975, 185] on link "Compañeros" at bounding box center [1004, 194] width 109 height 47
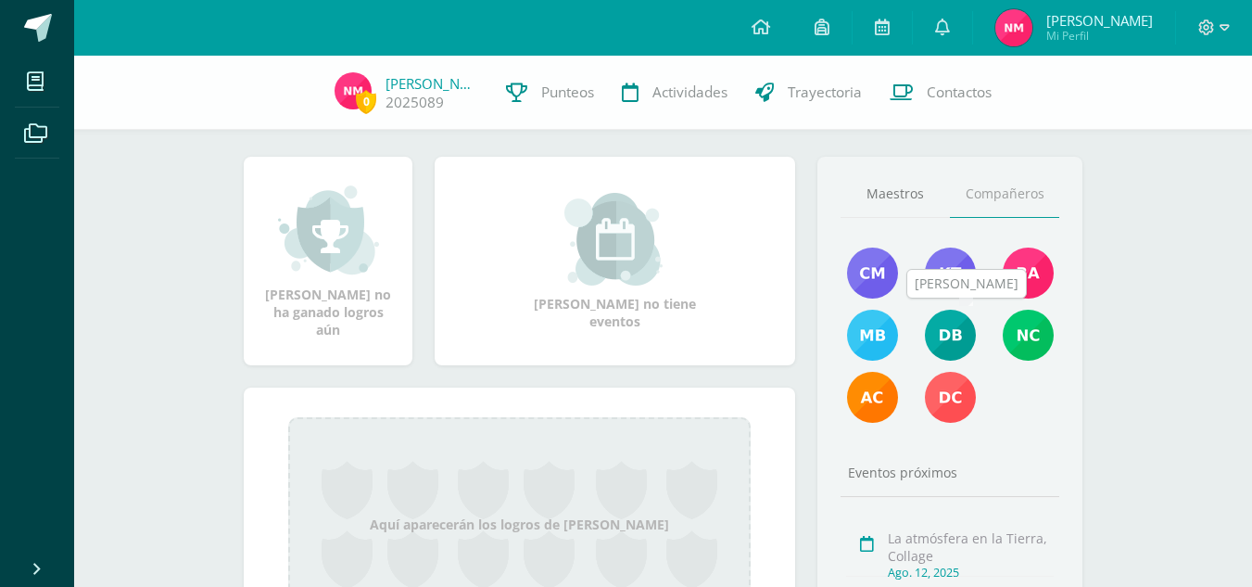
click at [959, 325] on img at bounding box center [950, 335] width 51 height 51
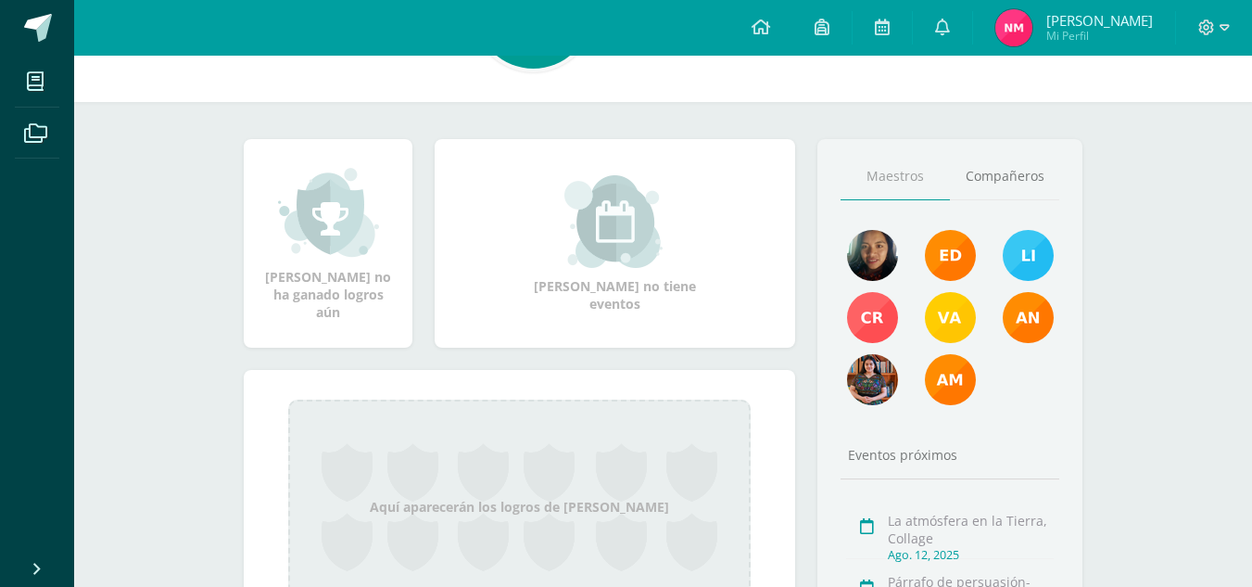
scroll to position [72, 0]
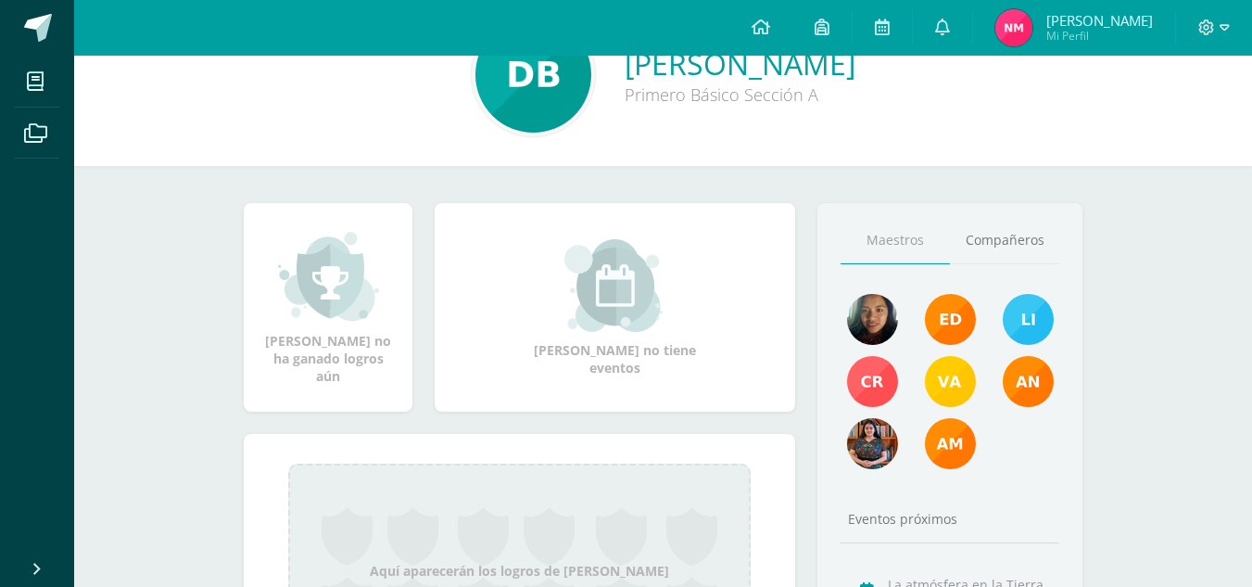
click at [683, 310] on div "Dulce Magali no tiene eventos" at bounding box center [615, 307] width 185 height 137
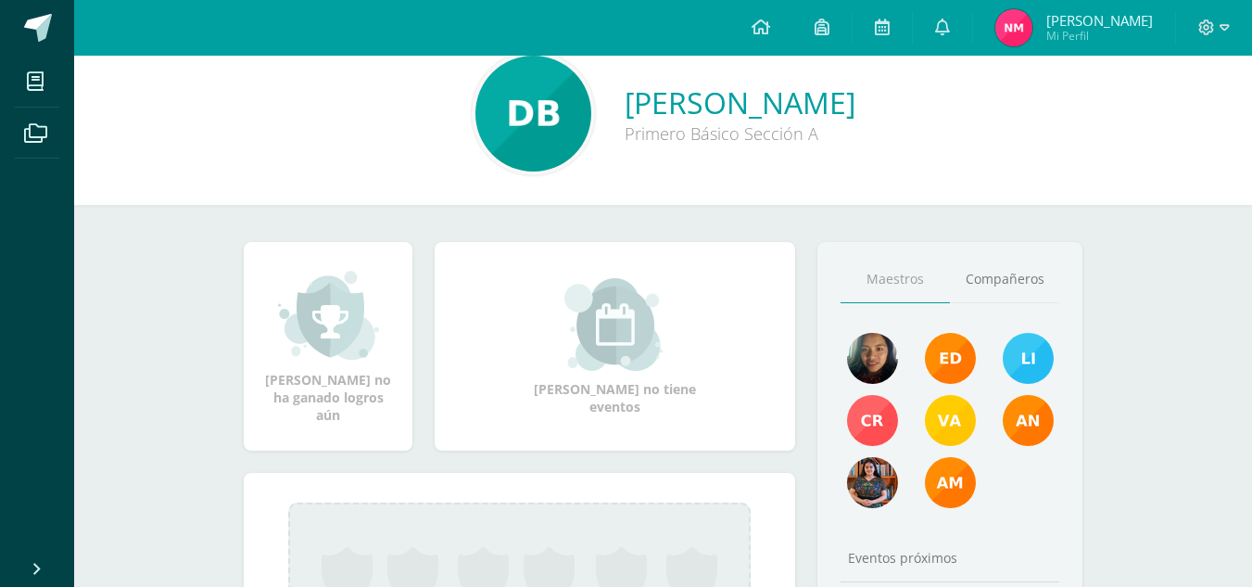
scroll to position [0, 0]
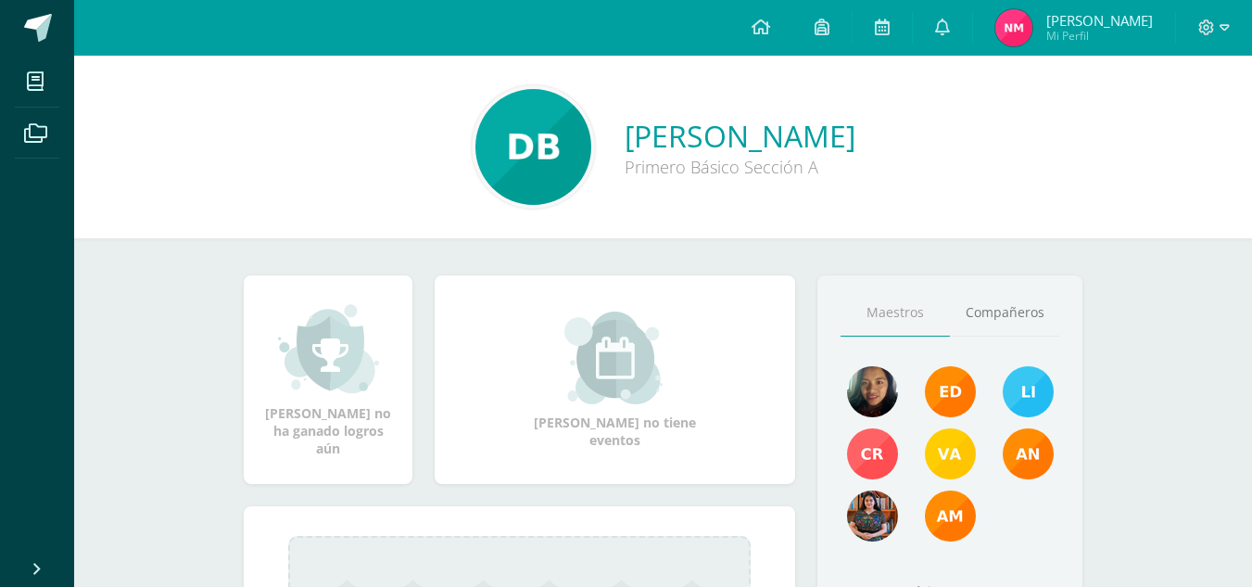
click at [476, 175] on img at bounding box center [534, 147] width 116 height 116
drag, startPoint x: 438, startPoint y: 175, endPoint x: 459, endPoint y: 153, distance: 30.2
click at [476, 153] on img at bounding box center [534, 147] width 116 height 116
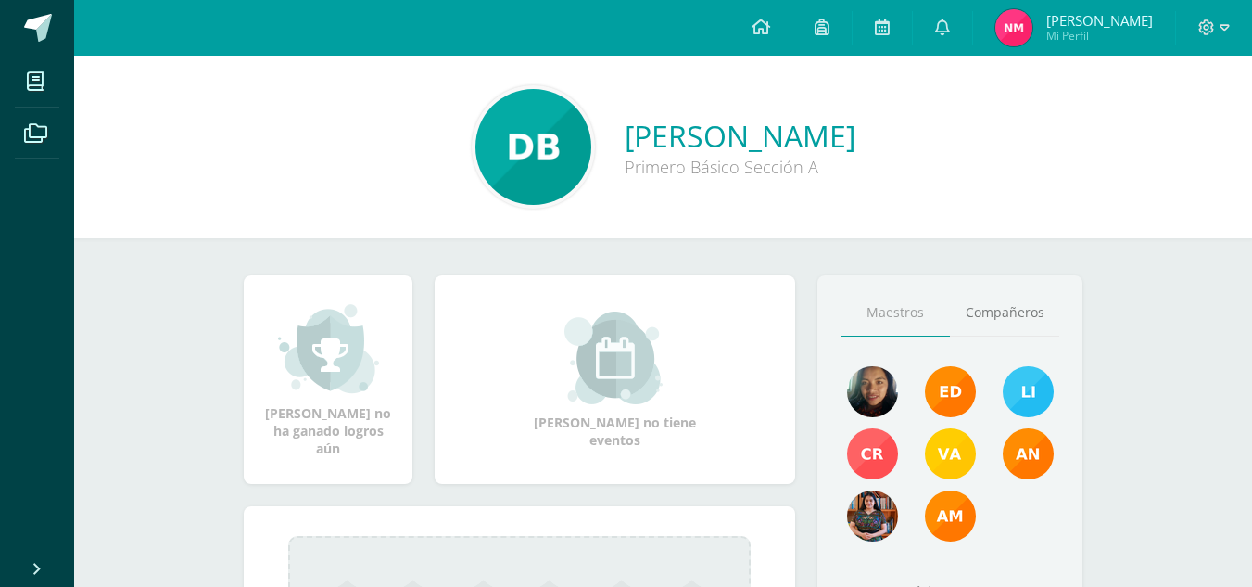
click at [625, 170] on div "Primero Básico Sección A" at bounding box center [740, 167] width 231 height 22
click at [512, 139] on div at bounding box center [533, 146] width 123 height 123
click at [510, 139] on img at bounding box center [534, 147] width 116 height 116
click at [486, 142] on img at bounding box center [534, 147] width 116 height 116
click at [484, 142] on img at bounding box center [534, 147] width 116 height 116
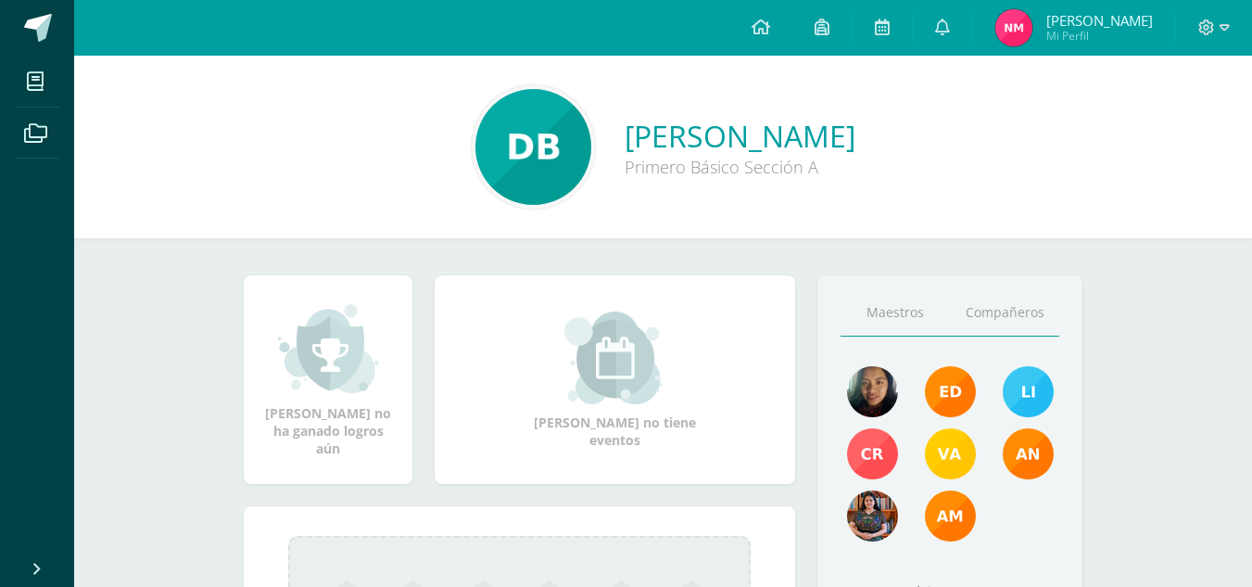
click at [1008, 309] on link "Compañeros" at bounding box center [1004, 312] width 109 height 47
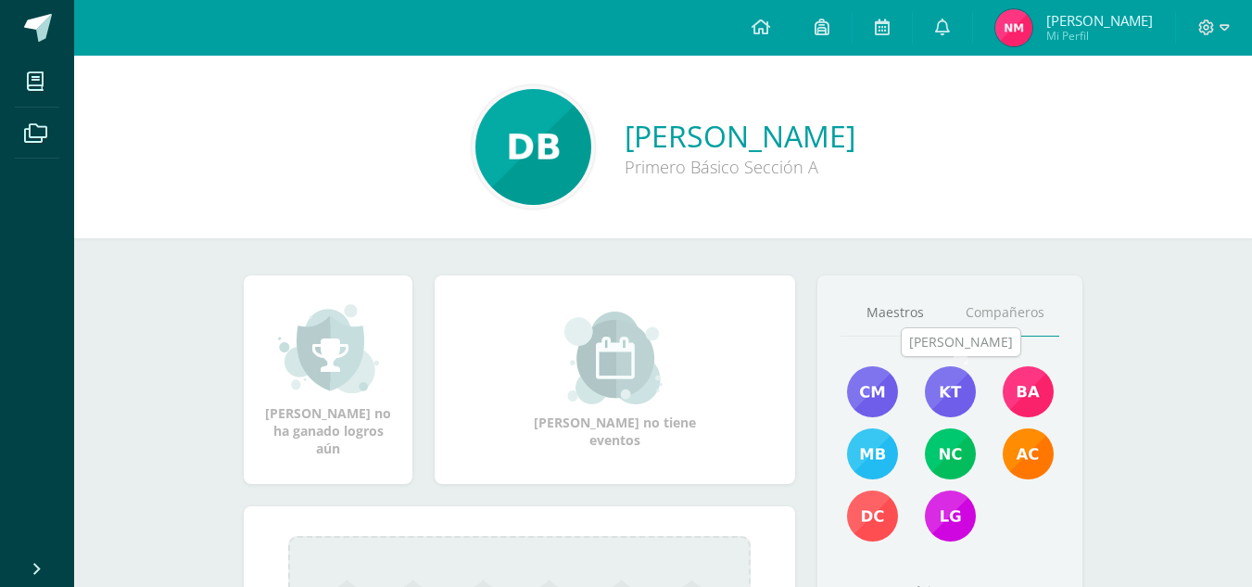
click at [945, 387] on img at bounding box center [950, 391] width 51 height 51
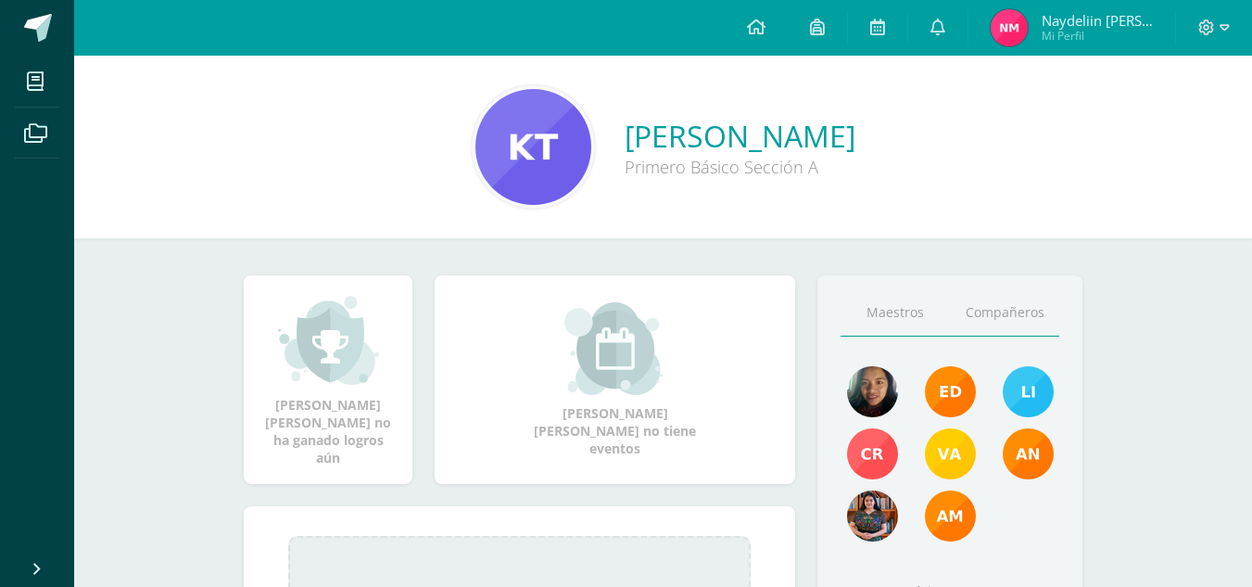
click at [1010, 314] on link "Compañeros" at bounding box center [1004, 312] width 109 height 47
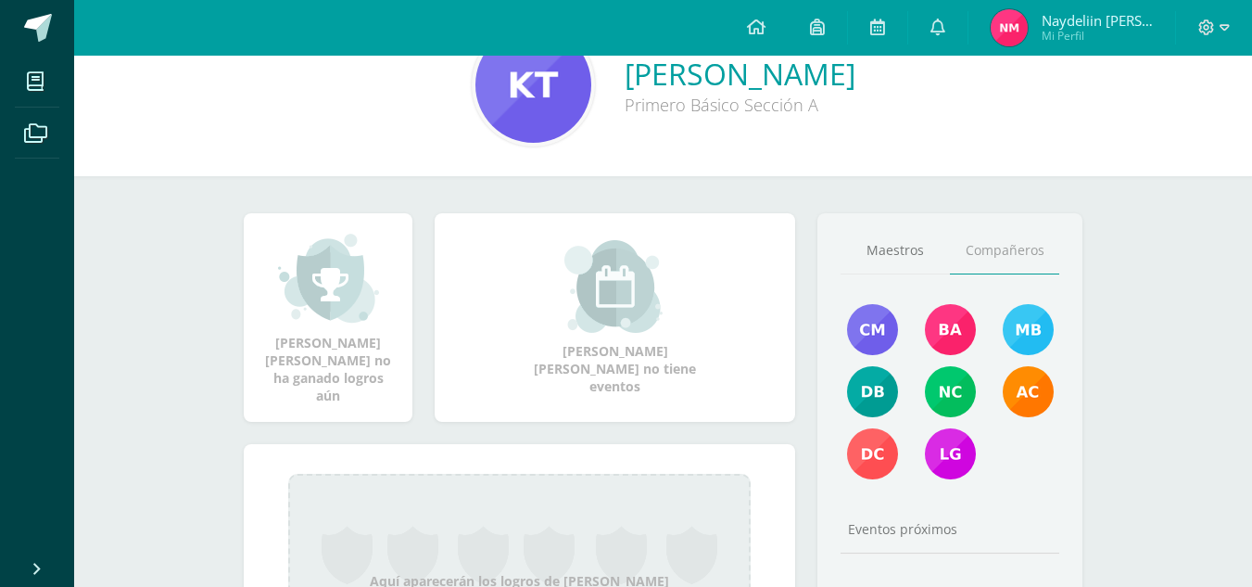
scroll to position [93, 0]
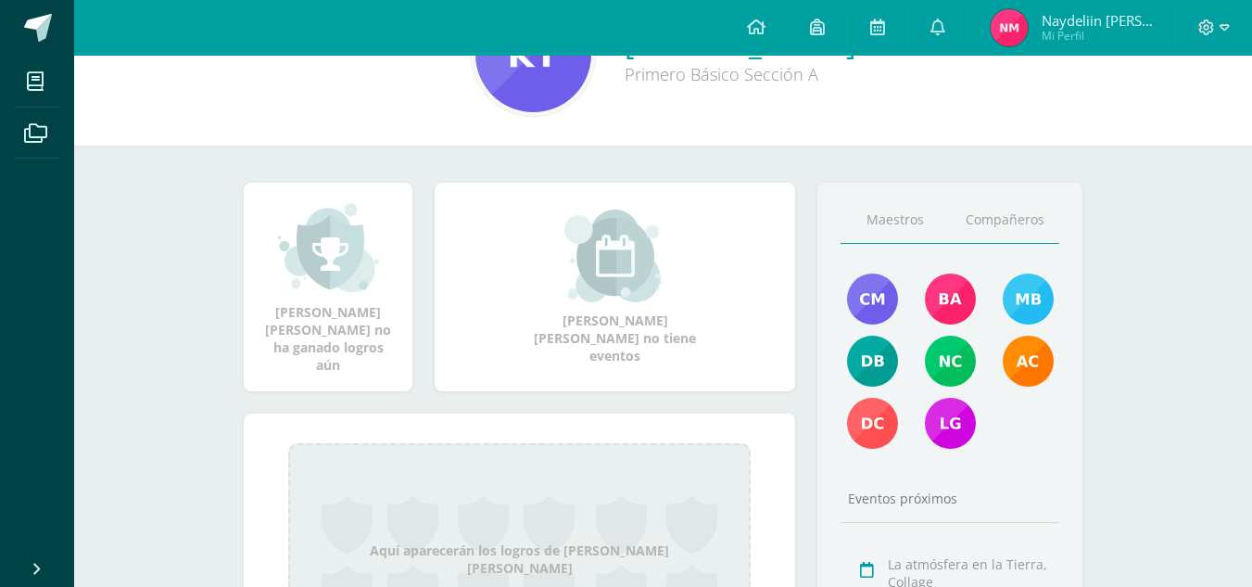
click at [911, 216] on link "Maestros" at bounding box center [895, 220] width 109 height 47
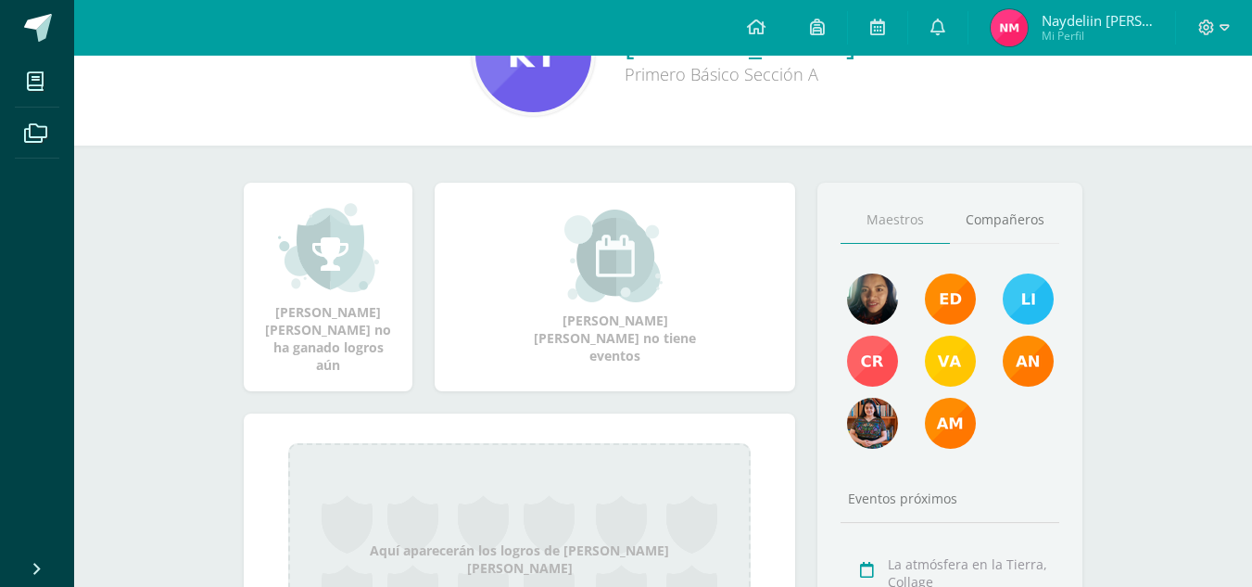
click at [1148, 28] on span "[PERSON_NAME]" at bounding box center [1097, 20] width 111 height 19
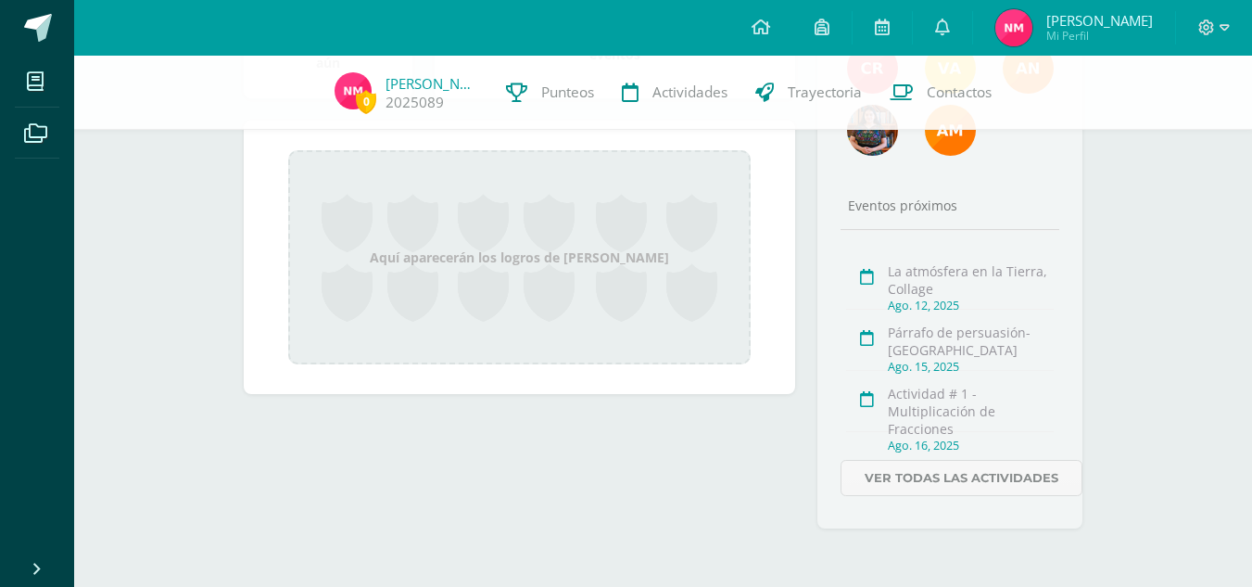
scroll to position [453, 0]
click at [360, 108] on span "0" at bounding box center [366, 101] width 20 height 23
click at [378, 97] on span "0 [PERSON_NAME] 2025089" at bounding box center [406, 93] width 171 height 42
click at [398, 89] on link "[PERSON_NAME]" at bounding box center [432, 83] width 93 height 19
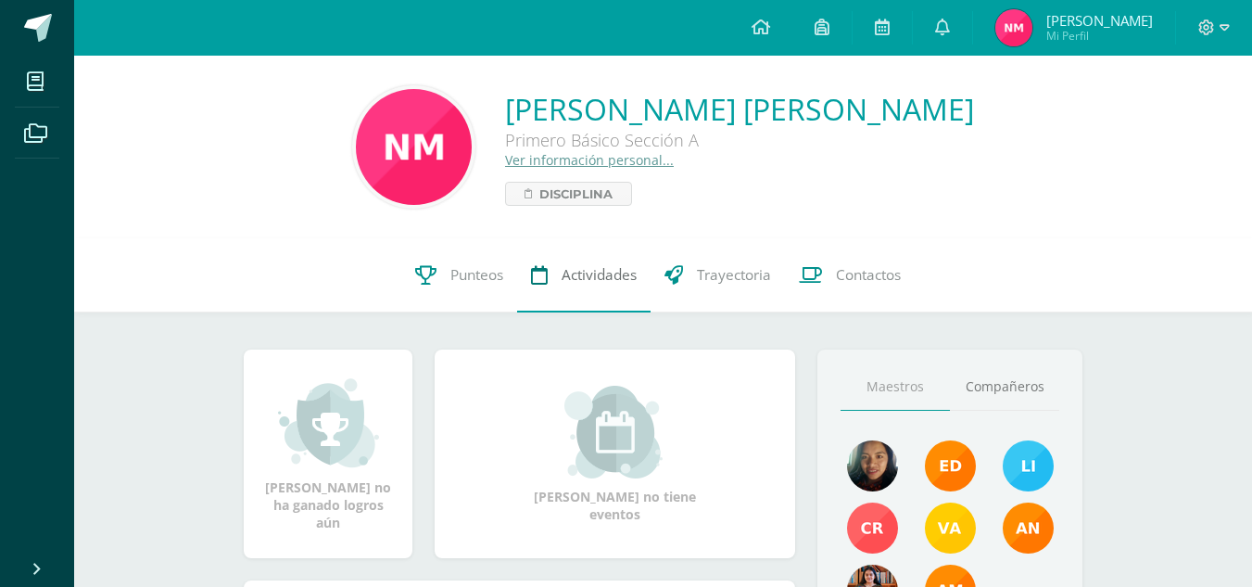
click at [590, 282] on span "Actividades" at bounding box center [599, 274] width 75 height 19
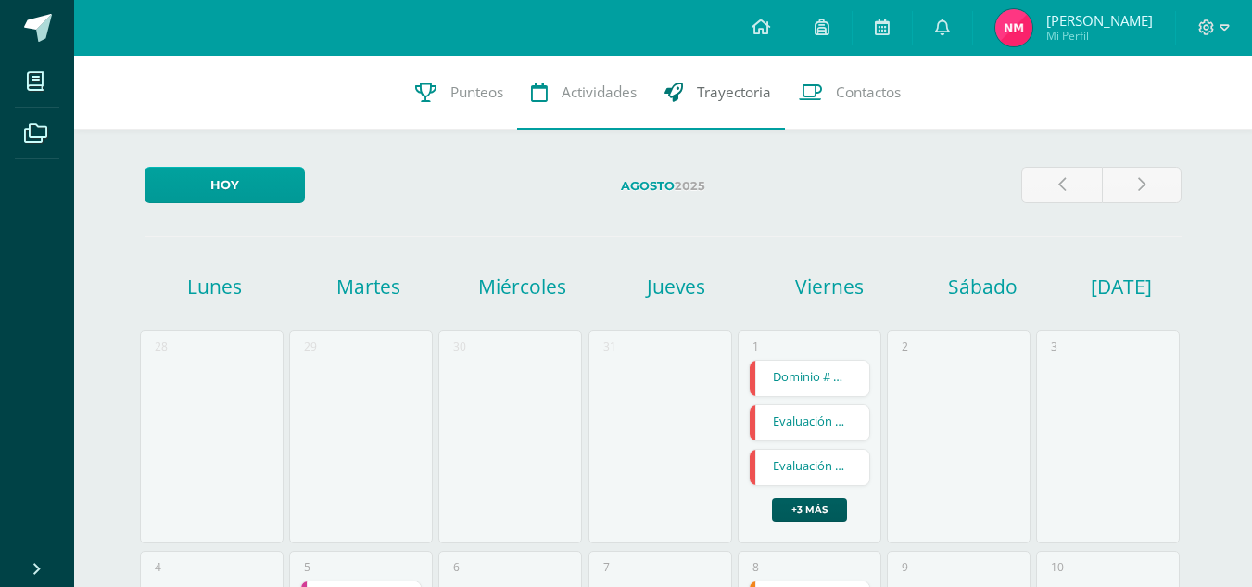
click at [750, 101] on span "Trayectoria" at bounding box center [734, 91] width 74 height 19
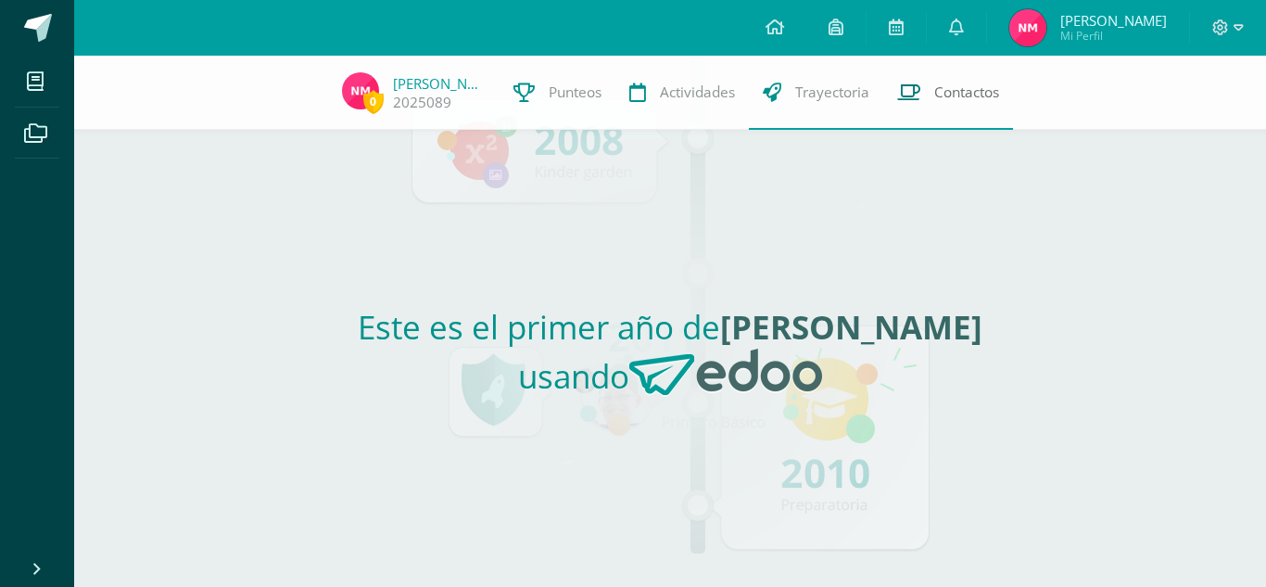
click at [953, 81] on link "Contactos" at bounding box center [948, 93] width 130 height 74
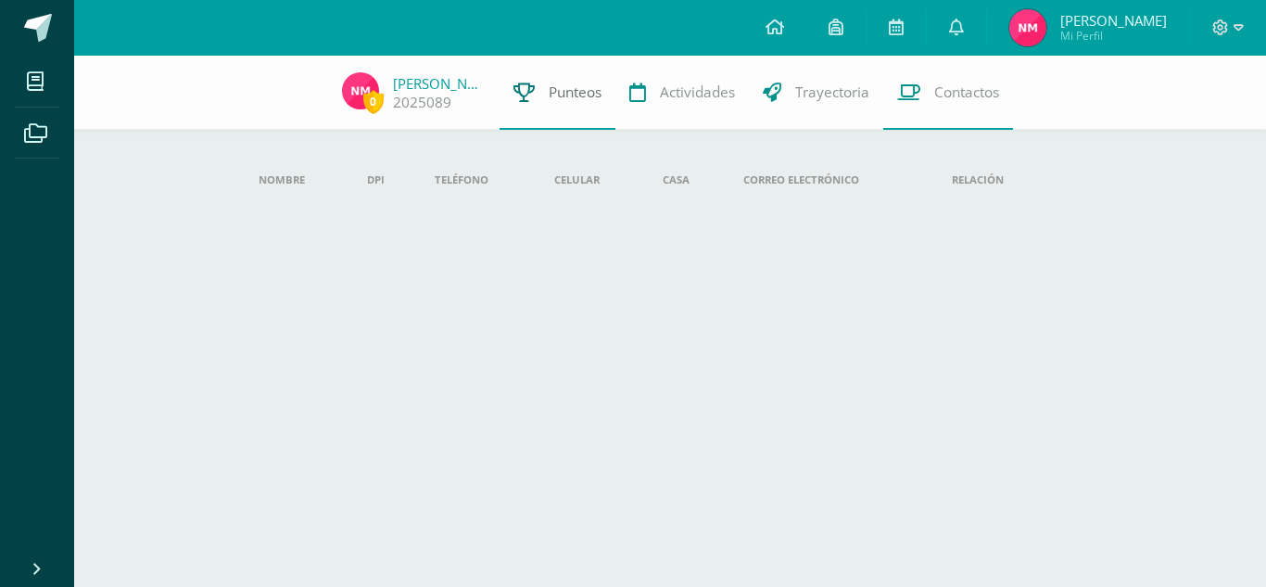
click at [588, 103] on link "Punteos" at bounding box center [558, 93] width 116 height 74
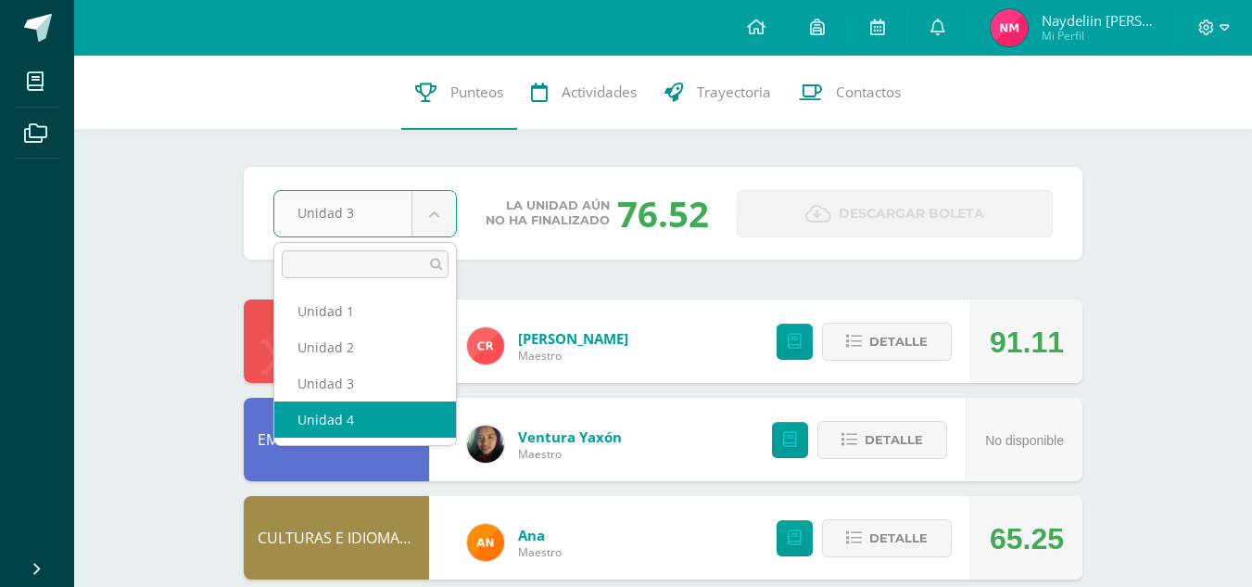
select select "Unidad 4"
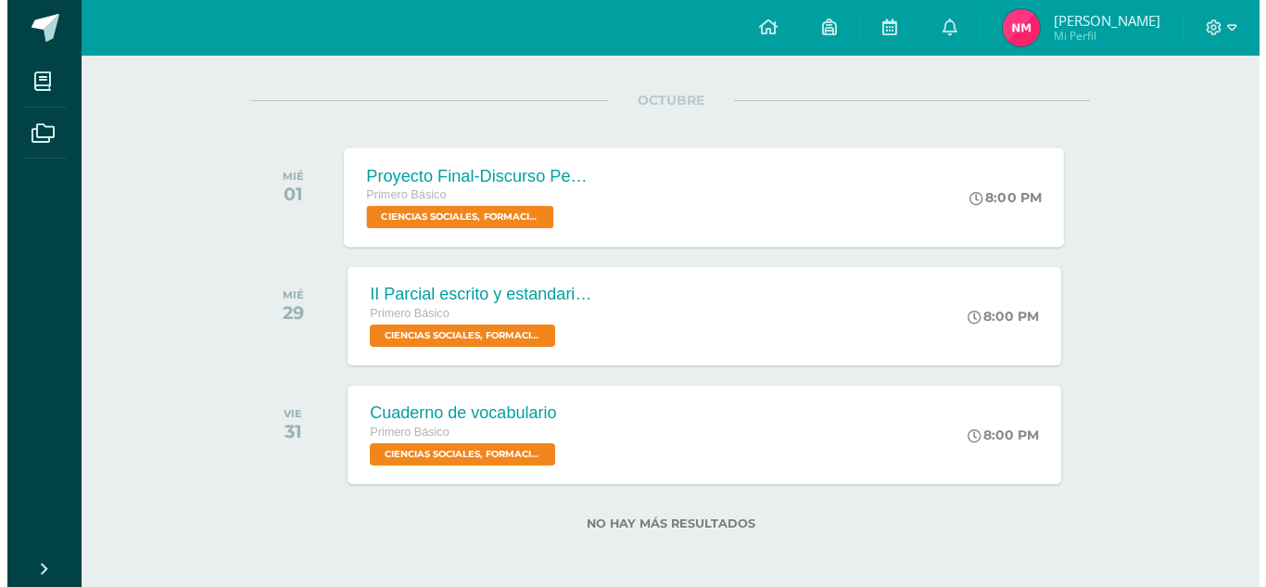
scroll to position [1439, 0]
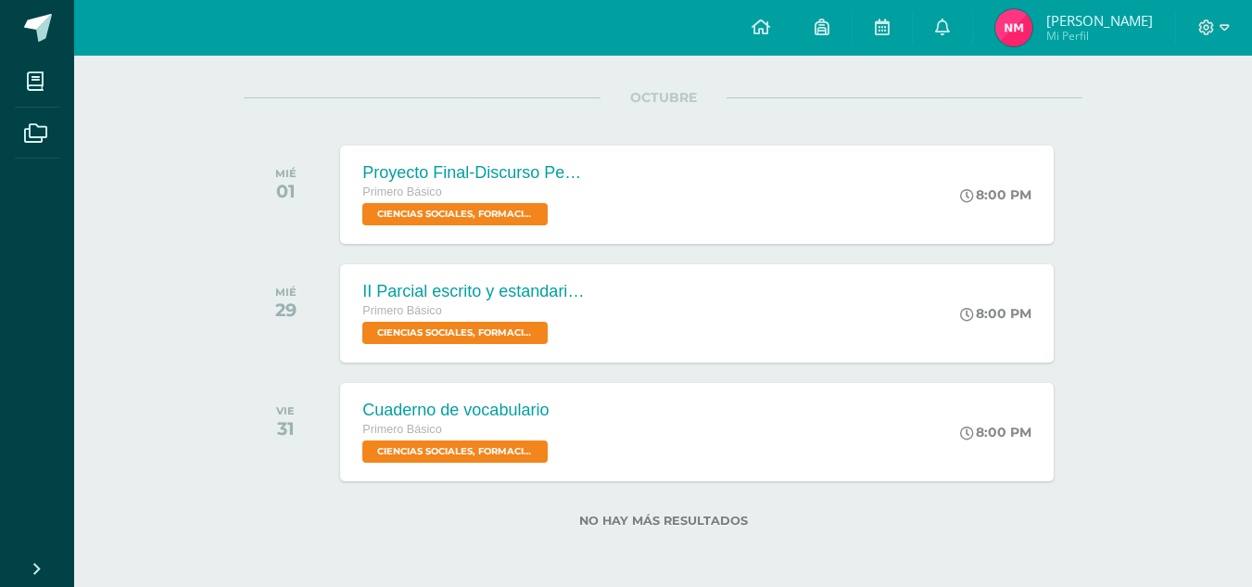
drag, startPoint x: 881, startPoint y: 521, endPoint x: 837, endPoint y: 540, distance: 47.7
click at [871, 525] on label "No hay más resultados" at bounding box center [663, 521] width 839 height 14
click at [888, 529] on div "No hay más resultados" at bounding box center [663, 524] width 839 height 51
drag, startPoint x: 1063, startPoint y: 17, endPoint x: 798, endPoint y: 102, distance: 278.5
click at [798, 102] on div "OCTUBRE MIÉ 01 Proyecto Final-Discurso Persuasivo Primero Básico CIENCIAS SOCIA…" at bounding box center [663, 171] width 839 height 149
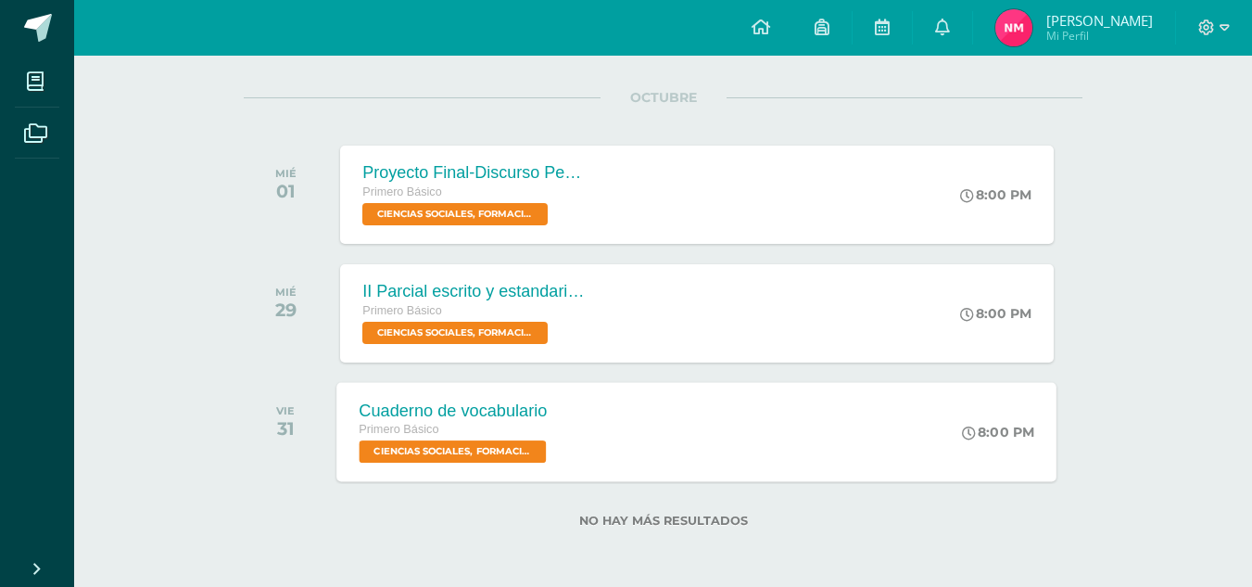
drag, startPoint x: 421, startPoint y: 378, endPoint x: 398, endPoint y: 418, distance: 46.1
drag, startPoint x: 398, startPoint y: 418, endPoint x: 310, endPoint y: 356, distance: 107.8
click at [310, 356] on div "MIÉ 29" at bounding box center [291, 313] width 94 height 98
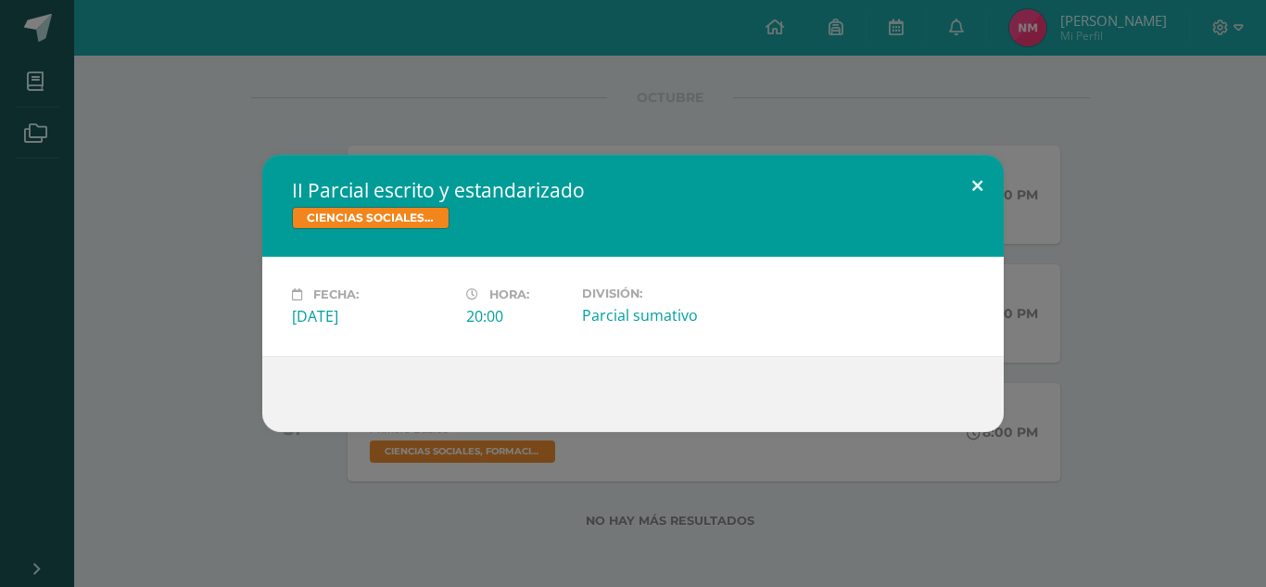
click at [962, 174] on button at bounding box center [977, 186] width 53 height 63
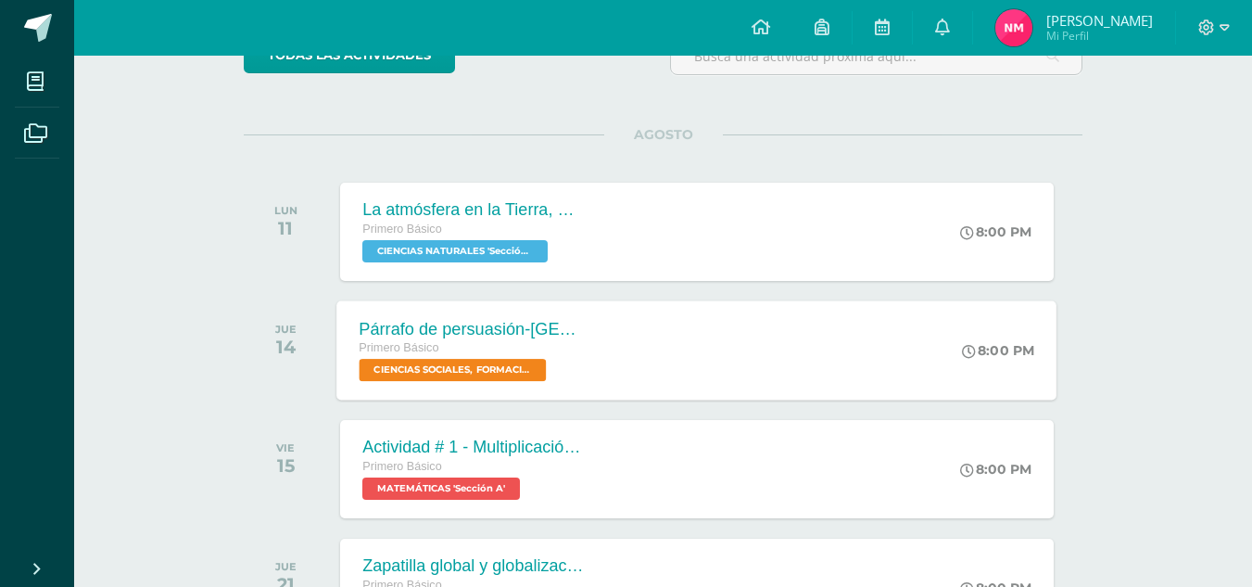
scroll to position [185, 0]
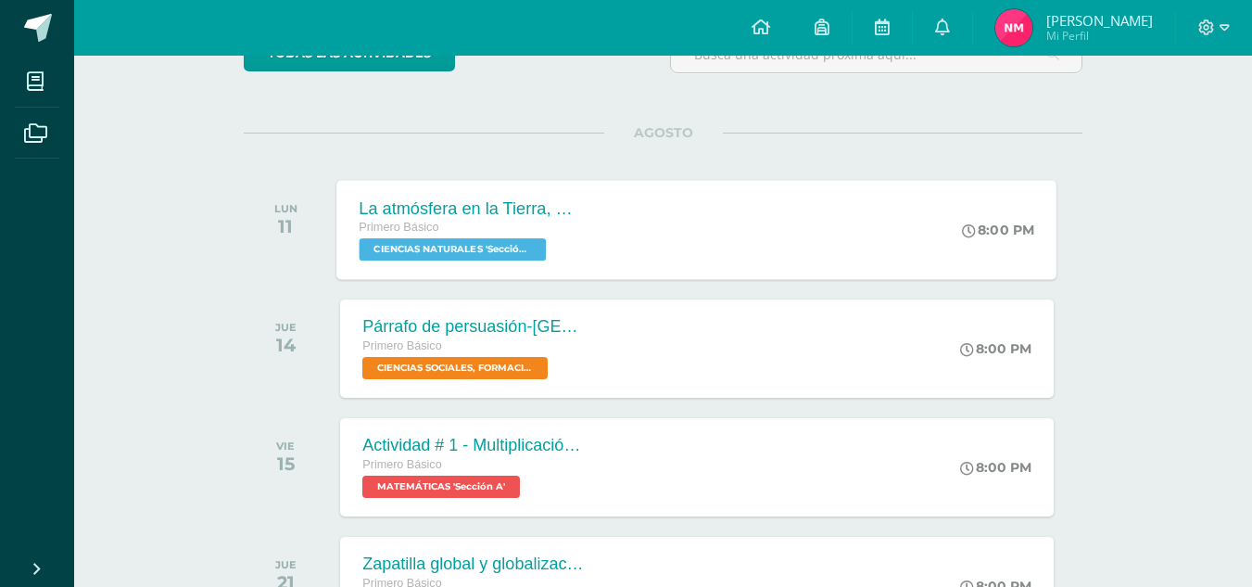
click at [502, 252] on span "CIENCIAS NATURALES 'Sección A'" at bounding box center [453, 249] width 187 height 22
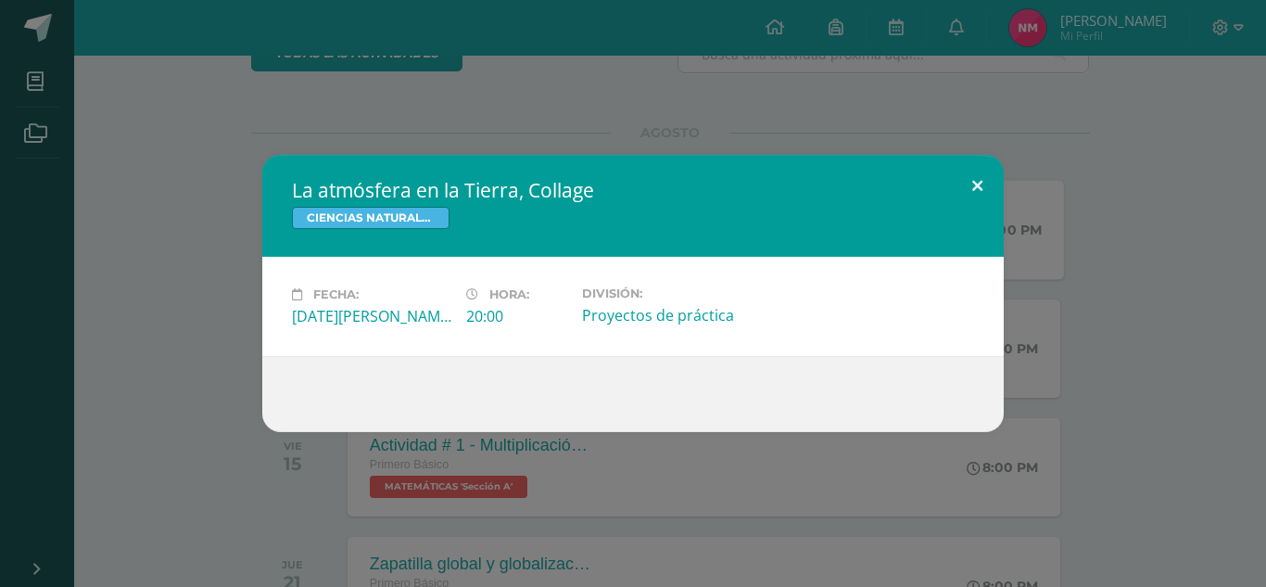
click at [974, 175] on button at bounding box center [977, 186] width 53 height 63
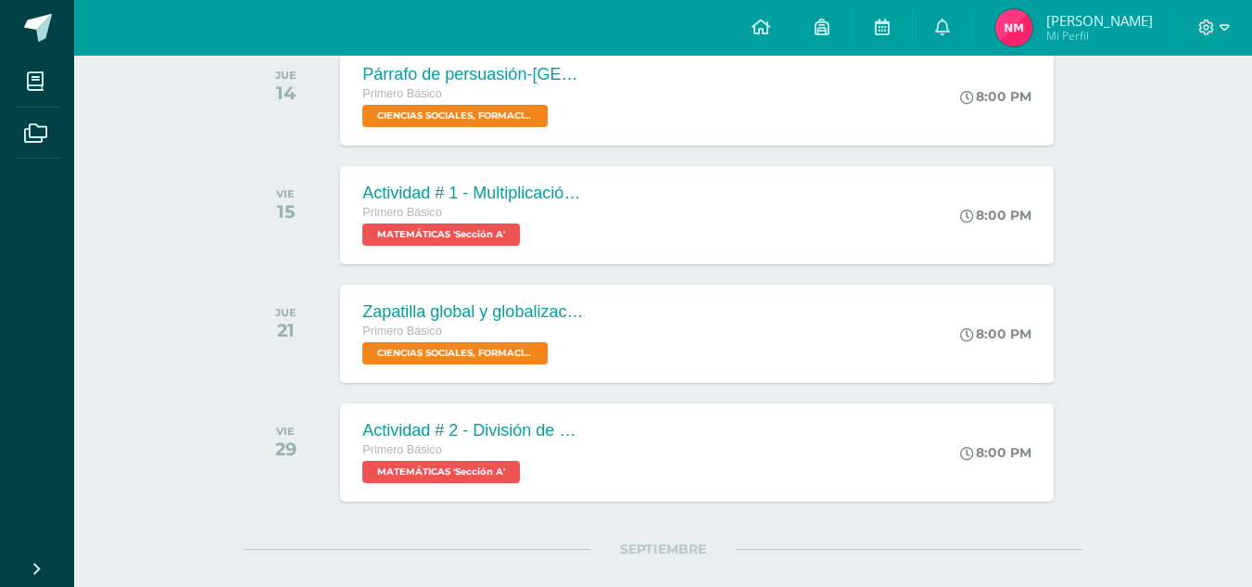
scroll to position [463, 0]
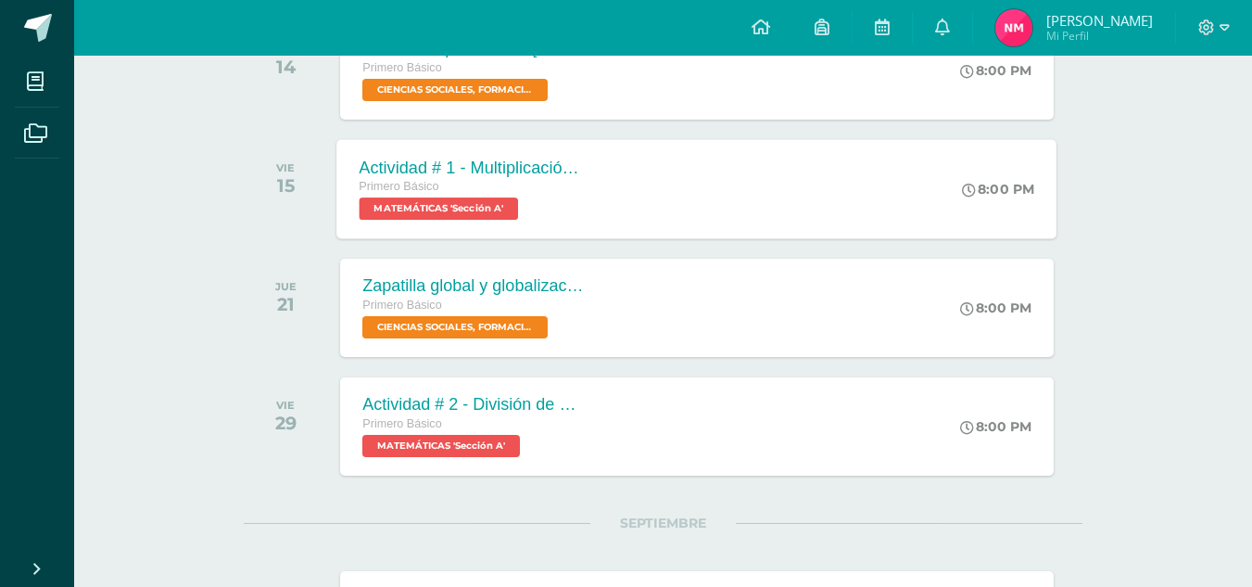
click at [481, 209] on span "MATEMÁTICAS 'Sección A'" at bounding box center [439, 208] width 159 height 22
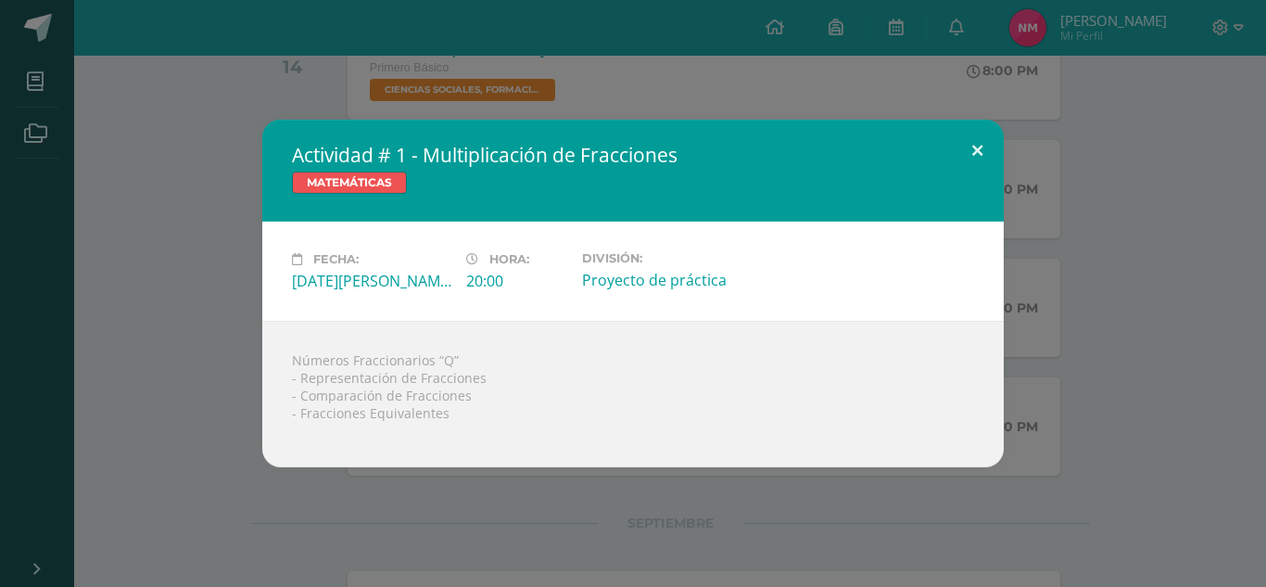
click at [973, 138] on button at bounding box center [977, 151] width 53 height 63
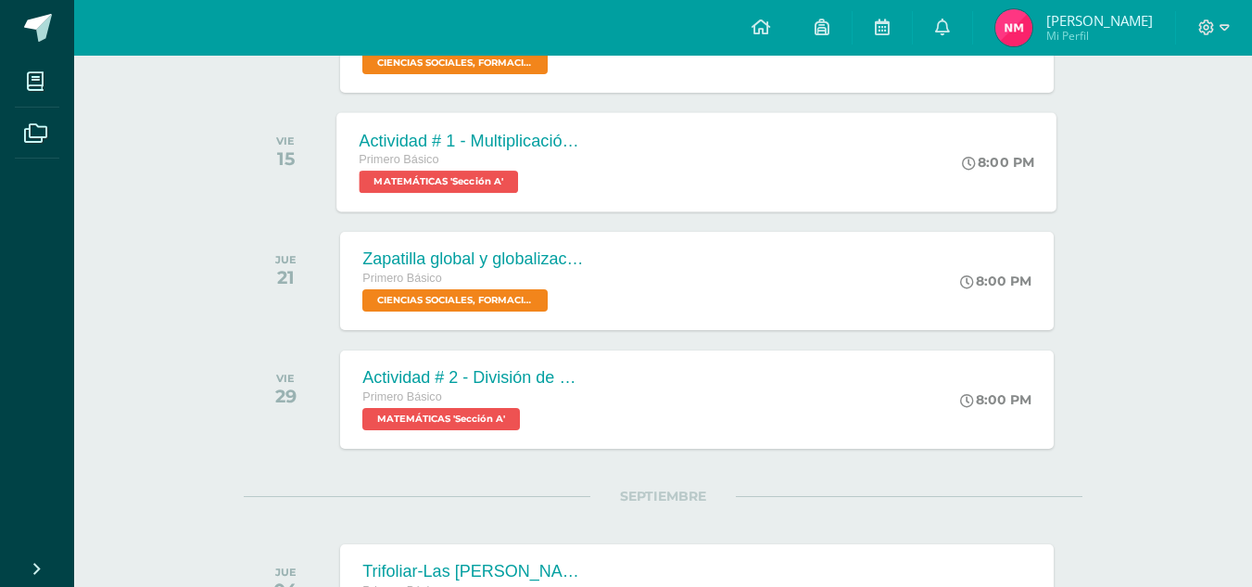
scroll to position [0, 0]
